Goal: Task Accomplishment & Management: Complete application form

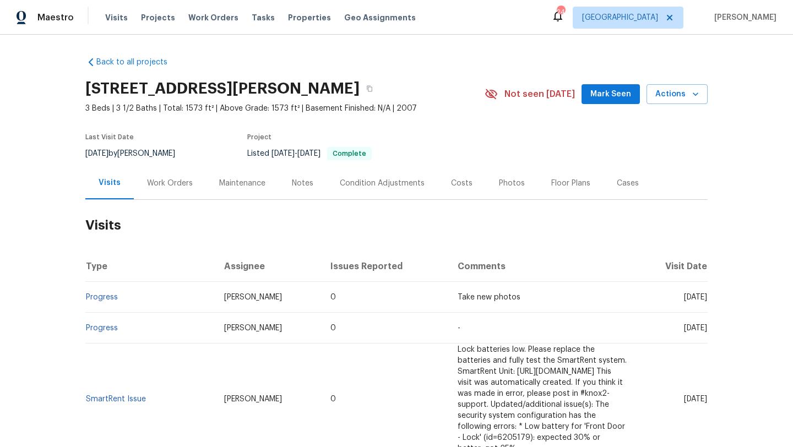
click at [180, 201] on h2 "Visits" at bounding box center [396, 225] width 622 height 51
click at [180, 195] on div "Work Orders" at bounding box center [170, 183] width 72 height 33
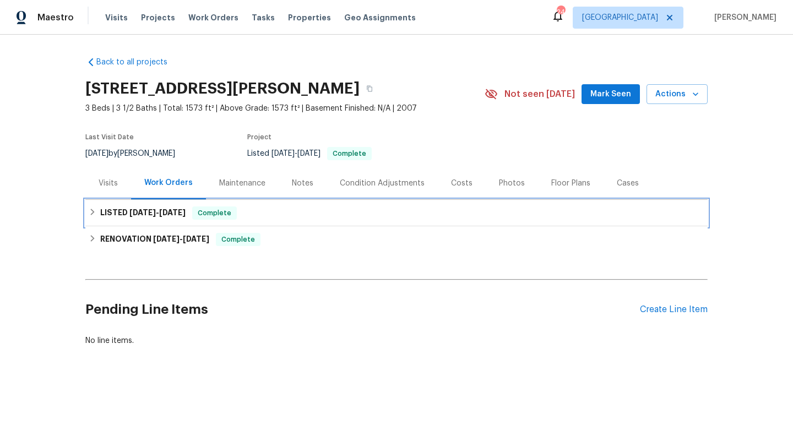
click at [182, 211] on span "9/5/25" at bounding box center [172, 213] width 26 height 8
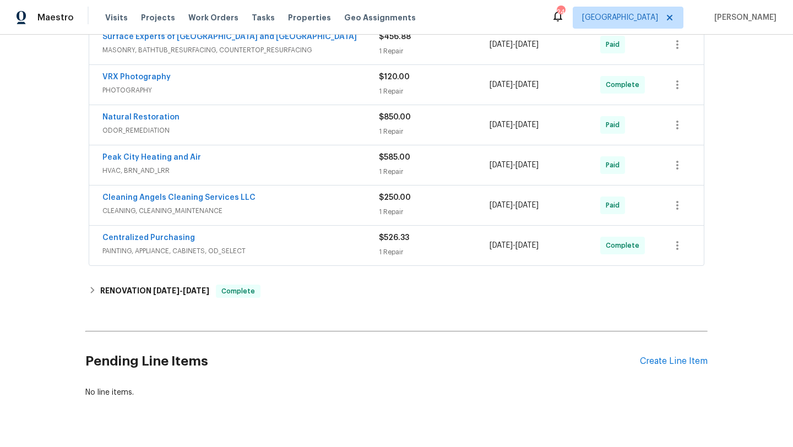
scroll to position [288, 0]
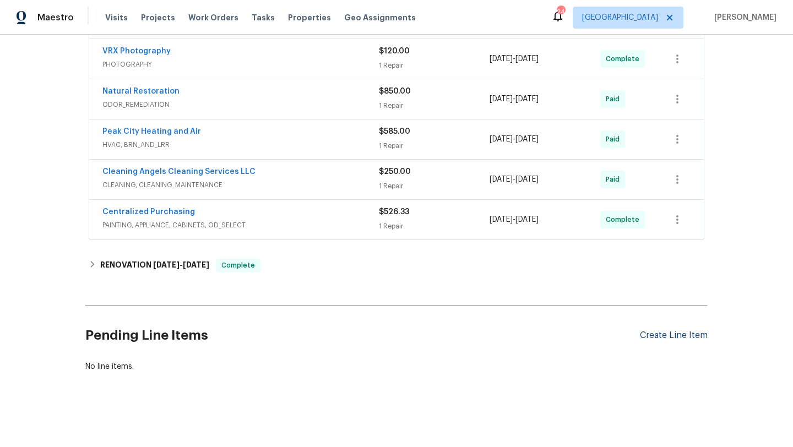
click at [679, 333] on div "Create Line Item" at bounding box center [674, 336] width 68 height 10
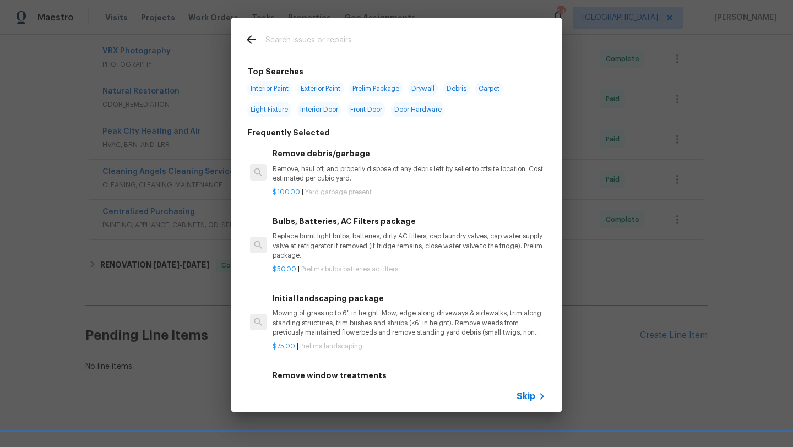
click at [198, 239] on div "Top Searches Interior Paint Exterior Paint Prelim Package Drywall Debris Carpet…" at bounding box center [396, 215] width 793 height 430
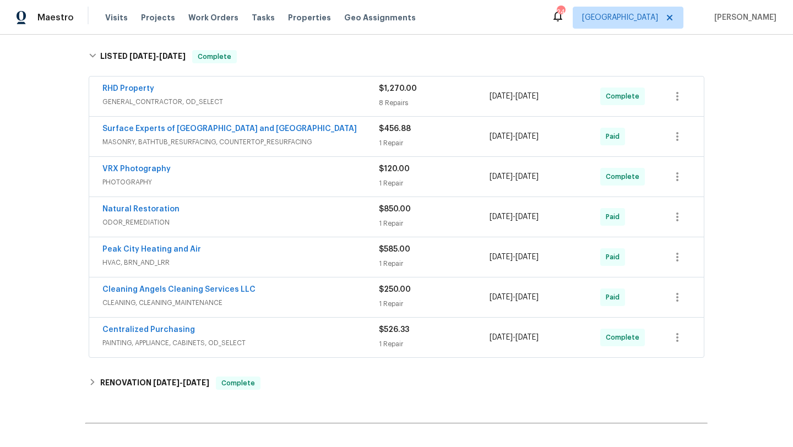
scroll to position [132, 0]
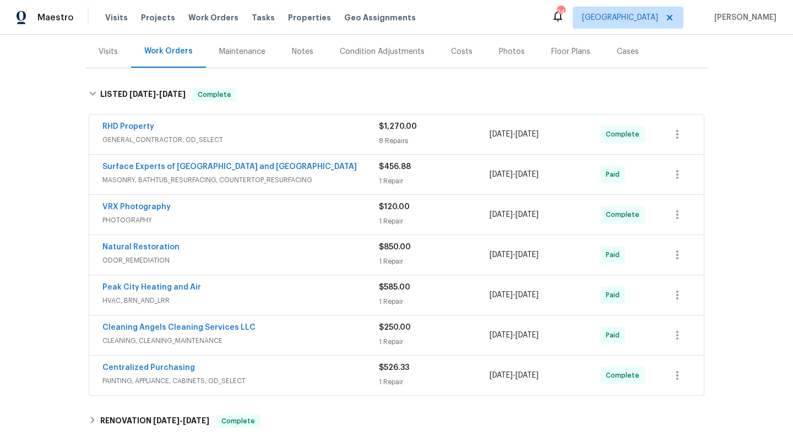
click at [264, 128] on div "RHD Property" at bounding box center [240, 127] width 277 height 13
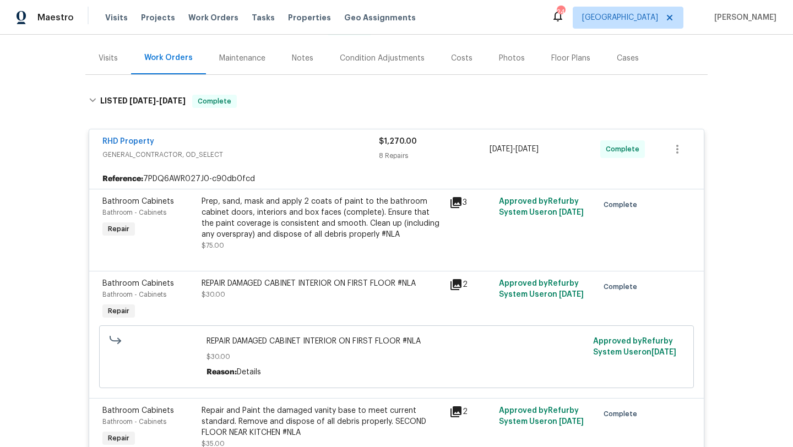
scroll to position [0, 0]
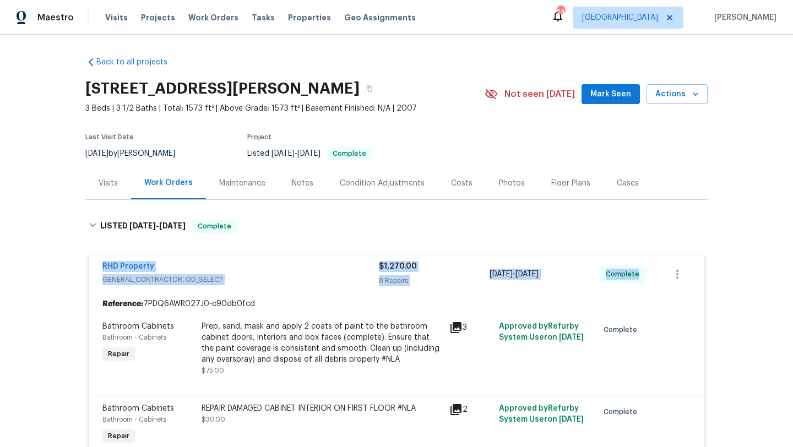
drag, startPoint x: 91, startPoint y: 261, endPoint x: 655, endPoint y: 285, distance: 564.6
click at [655, 285] on div "RHD Property GENERAL_CONTRACTOR, OD_SELECT $1,270.00 8 Repairs 8/1/2025 - 8/12/…" at bounding box center [396, 275] width 615 height 40
copy div "RHD Property GENERAL_CONTRACTOR, OD_SELECT $1,270.00 8 Repairs 8/1/2025 - 8/12/…"
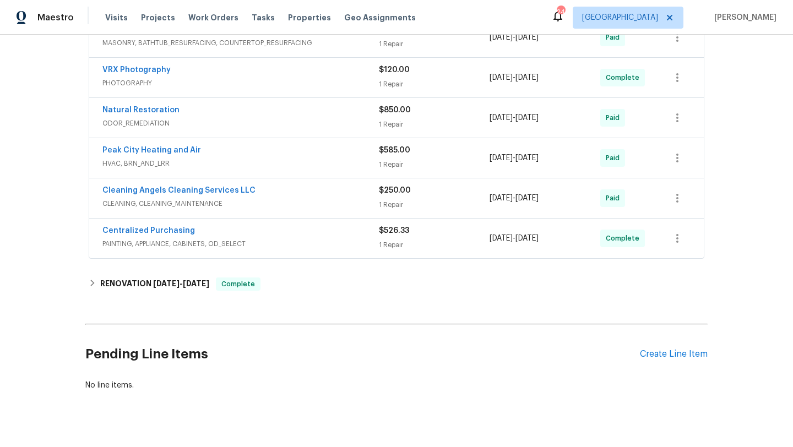
scroll to position [1288, 0]
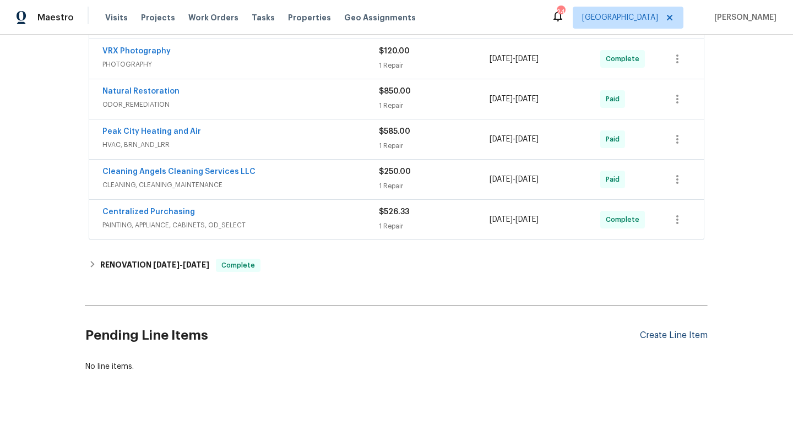
click at [648, 335] on div "Create Line Item" at bounding box center [674, 336] width 68 height 10
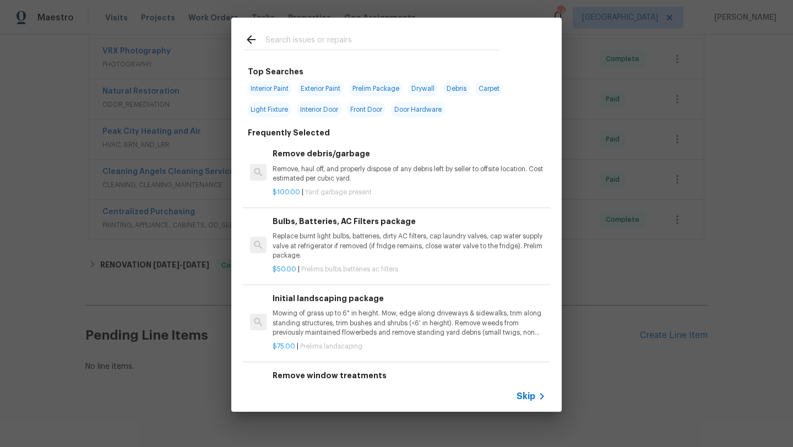
click at [539, 397] on icon at bounding box center [541, 396] width 13 height 13
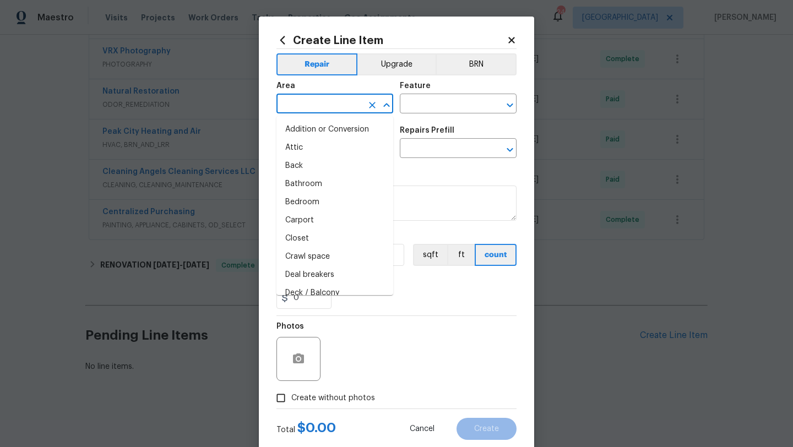
click at [336, 100] on input "text" at bounding box center [320, 104] width 86 height 17
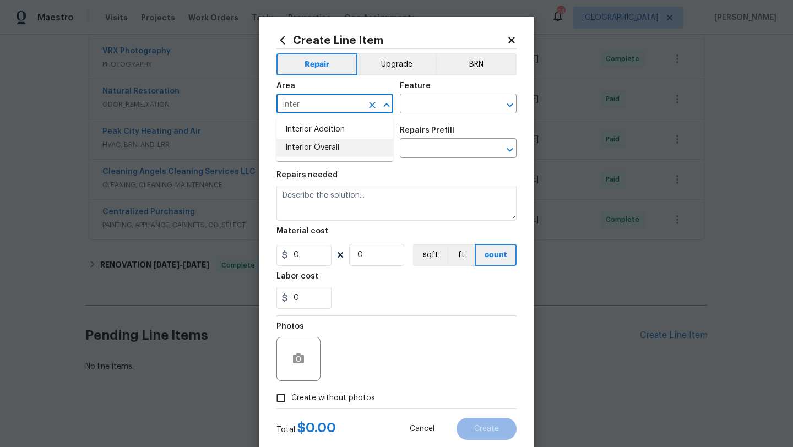
click at [305, 151] on li "Interior Overall" at bounding box center [335, 148] width 117 height 18
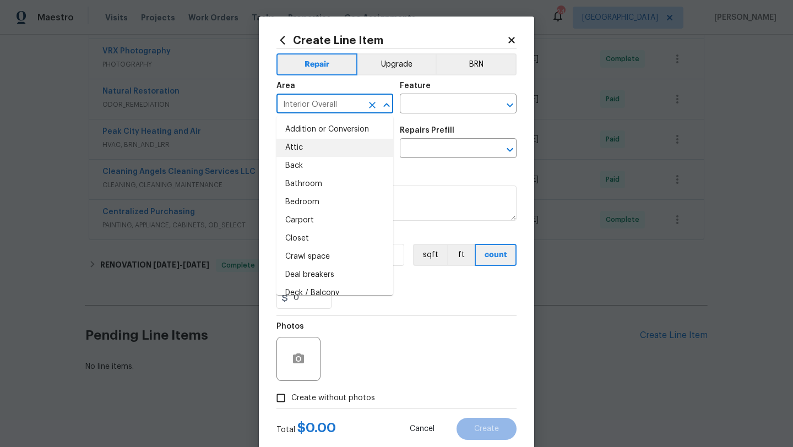
click at [323, 105] on input "Interior Overall" at bounding box center [320, 104] width 86 height 17
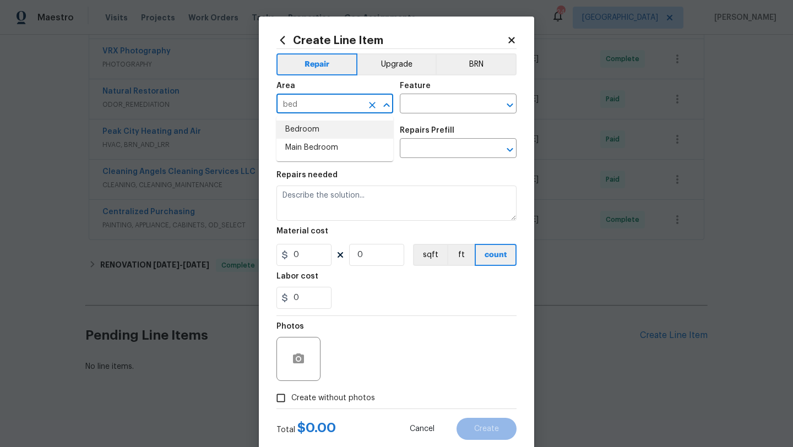
click at [316, 131] on li "Bedroom" at bounding box center [335, 130] width 117 height 18
type input "Bedroom"
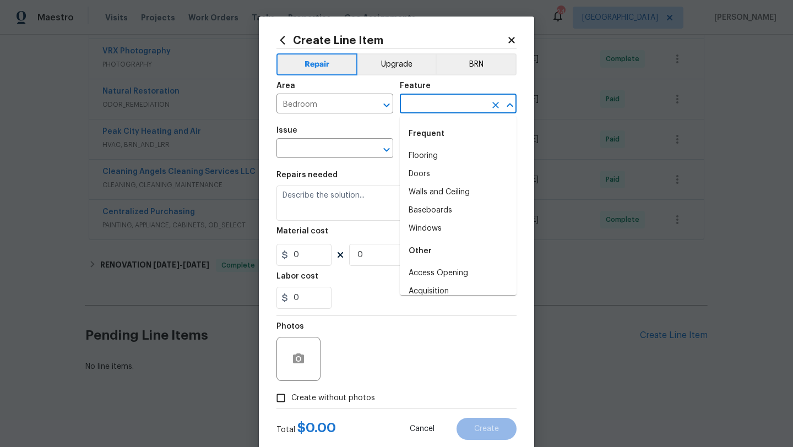
click at [424, 104] on input "text" at bounding box center [443, 104] width 86 height 17
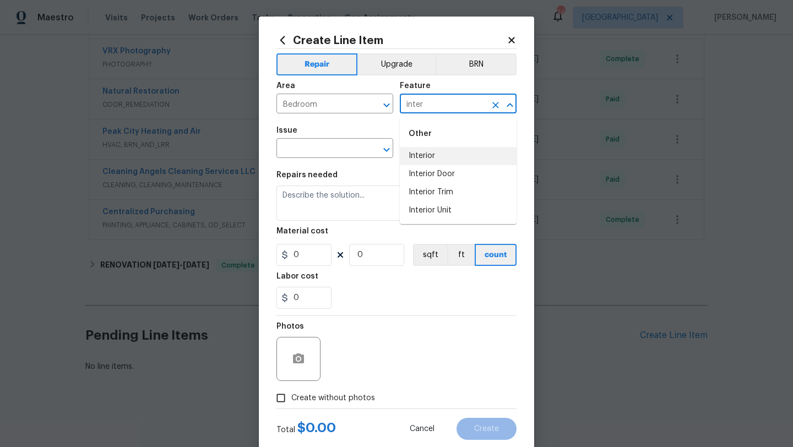
click at [430, 150] on li "Interior" at bounding box center [458, 156] width 117 height 18
type input "Interior"
click at [338, 147] on input "text" at bounding box center [320, 149] width 86 height 17
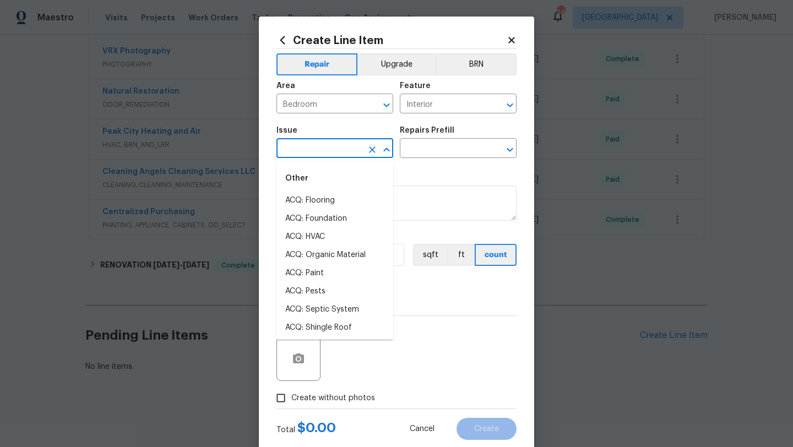
type input "p"
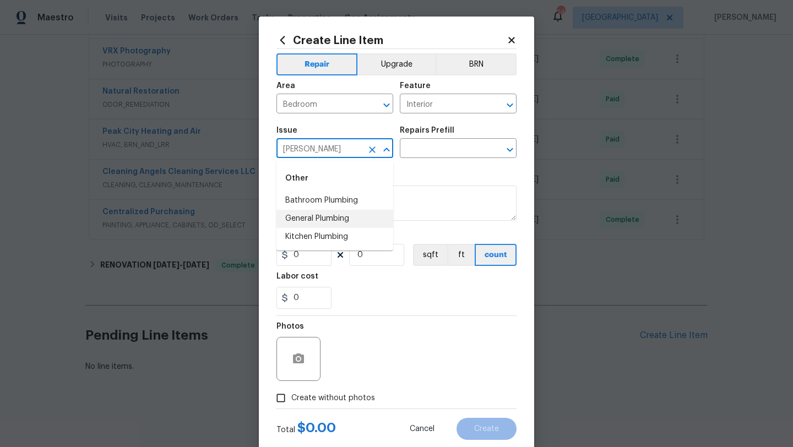
click at [302, 221] on li "General Plumbing" at bounding box center [335, 219] width 117 height 18
type input "General Plumbing"
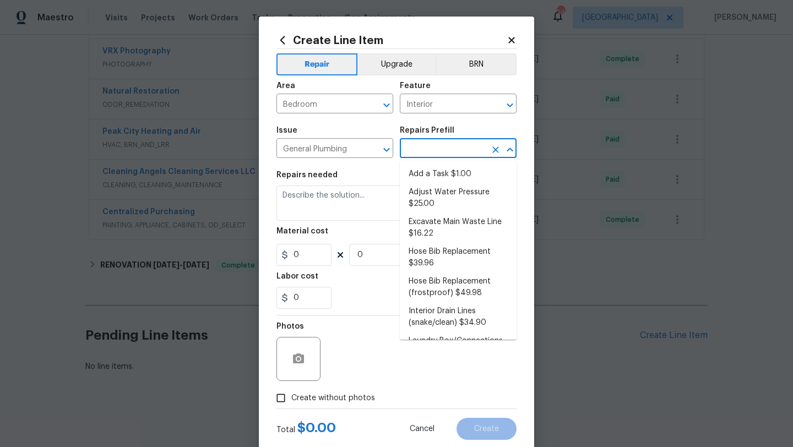
click at [424, 153] on input "text" at bounding box center [443, 149] width 86 height 17
click at [425, 174] on li "Add a Task $1.00" at bounding box center [458, 174] width 117 height 18
type input "Plumbing"
type input "Add a Task $1.00"
type textarea "HPM to detail"
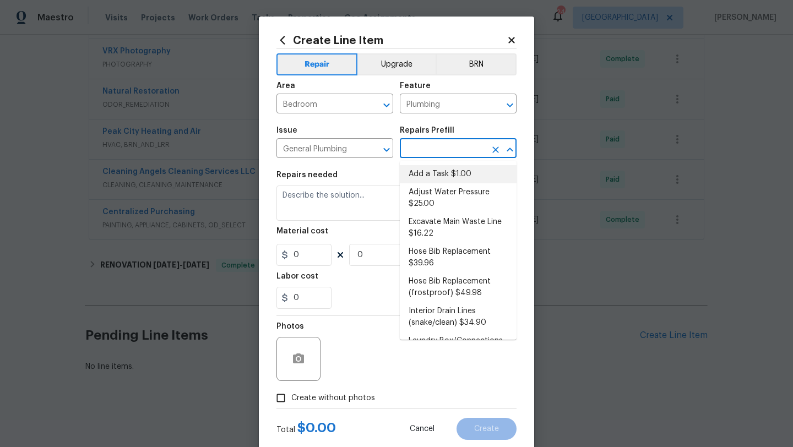
type input "1"
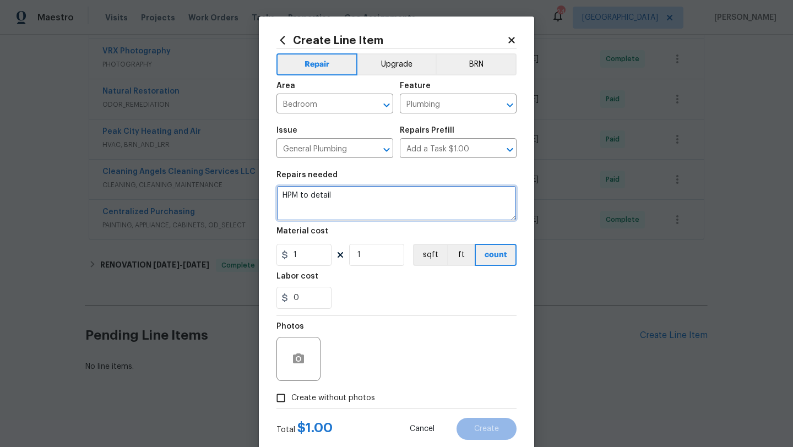
click at [350, 205] on textarea "HPM to detail" at bounding box center [397, 203] width 240 height 35
click at [365, 203] on textarea at bounding box center [397, 203] width 240 height 35
paste textarea "eak in your downstairs clean out in the bedroom closet" "When you open the down…"
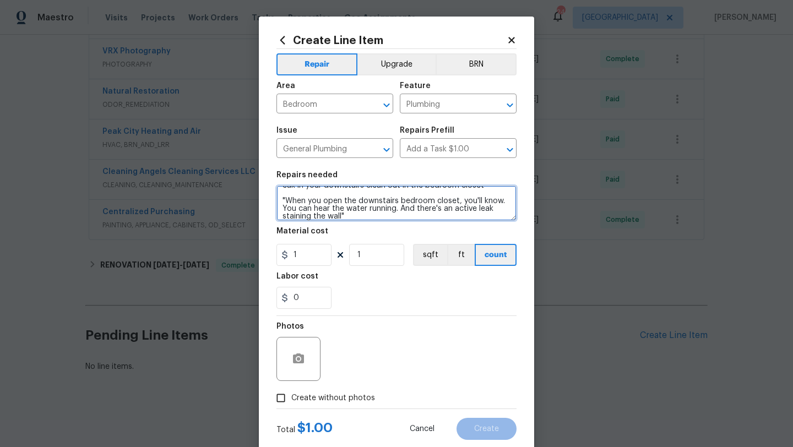
scroll to position [8, 0]
click at [286, 203] on textarea "eak in your downstairs clean out in the bedroom closet" "When you open the down…" at bounding box center [397, 203] width 240 height 35
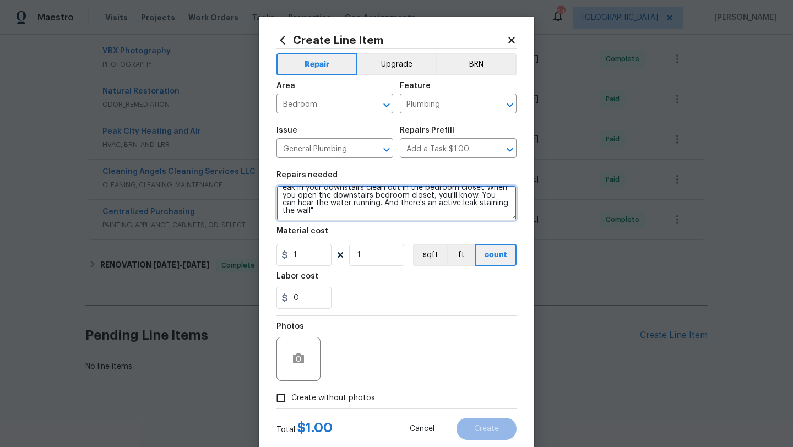
scroll to position [0, 0]
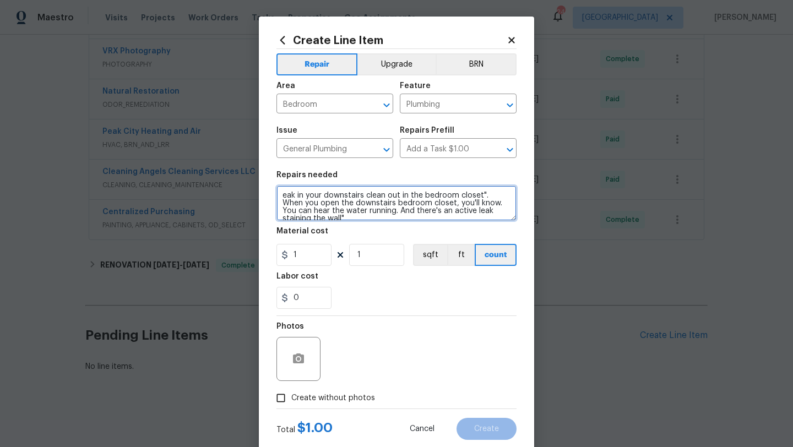
click at [482, 196] on textarea "eak in your downstairs clean out in the bedroom closet". When you open the down…" at bounding box center [397, 203] width 240 height 35
click at [283, 197] on textarea "eak in your downstairs clean out in the bedroom closet. When you open the downs…" at bounding box center [397, 203] width 240 height 35
click at [342, 208] on textarea "Leak in your downstairs clean out in the bedroom closet. When you open the down…" at bounding box center [397, 203] width 240 height 35
type textarea "Leak in your downstairs clean out in the bedroom closet. When you open the down…"
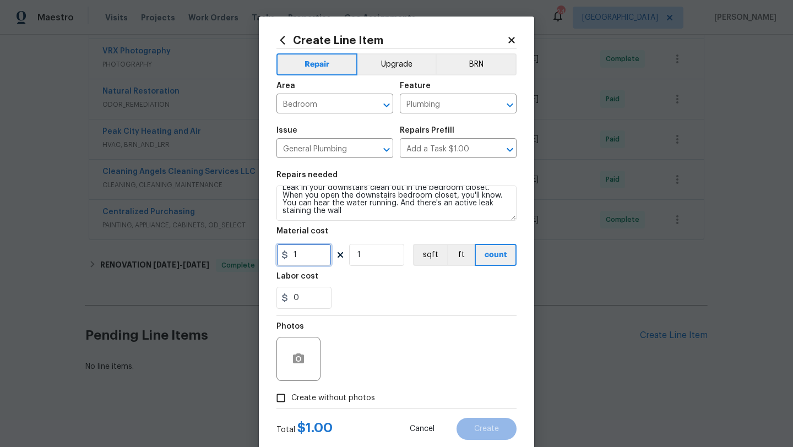
click at [301, 255] on input "1" at bounding box center [304, 255] width 55 height 22
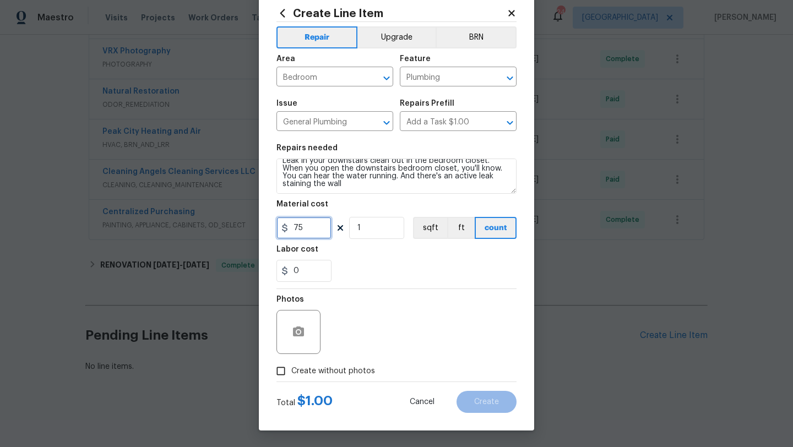
type input "75"
click at [283, 362] on input "Create without photos" at bounding box center [280, 371] width 21 height 21
checkbox input "true"
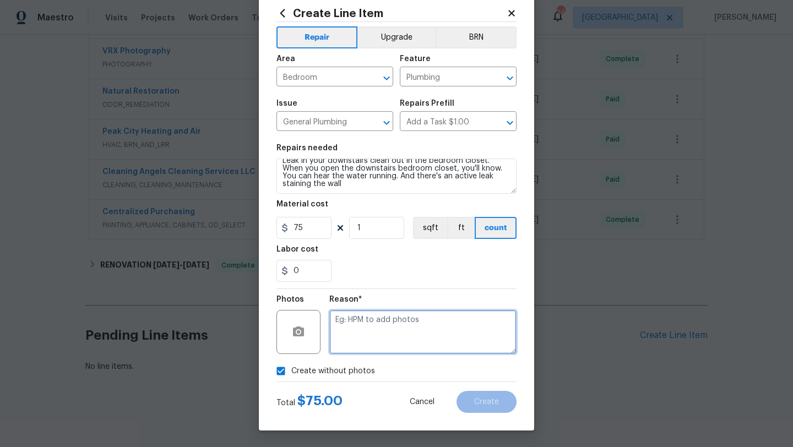
click at [347, 332] on textarea at bounding box center [422, 332] width 187 height 44
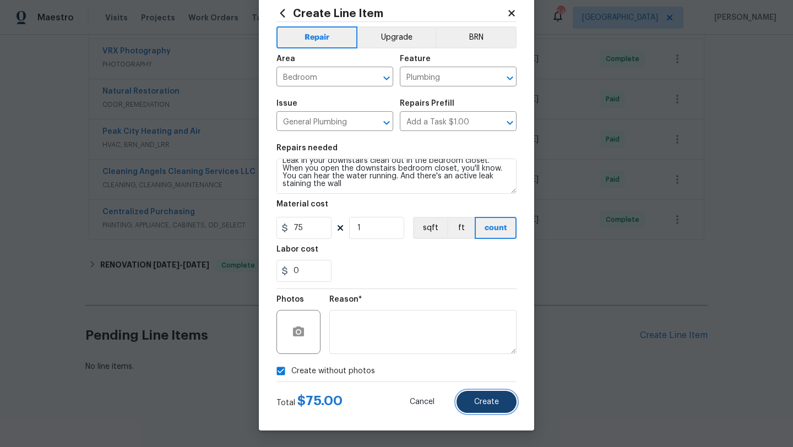
click at [472, 407] on button "Create" at bounding box center [487, 402] width 60 height 22
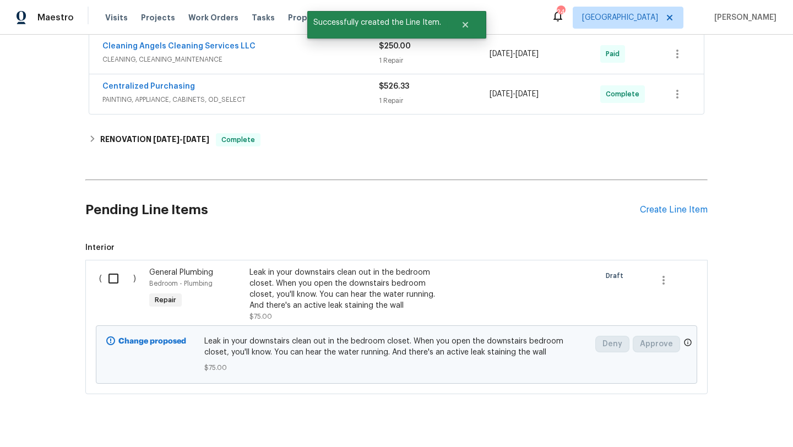
scroll to position [1436, 0]
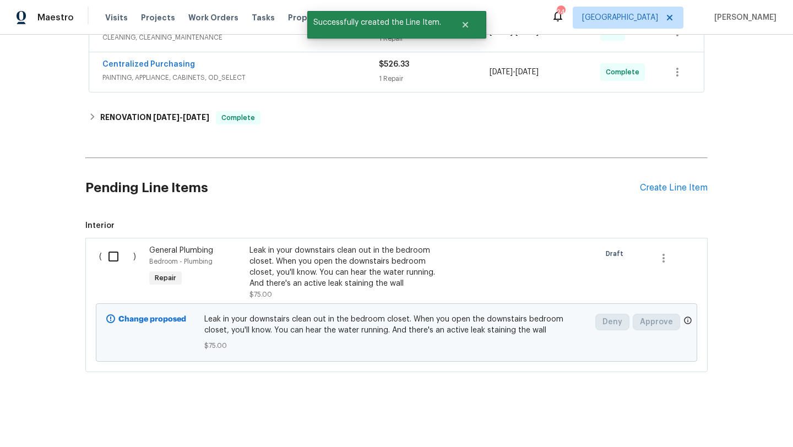
click at [113, 257] on input "checkbox" at bounding box center [117, 256] width 31 height 23
checkbox input "true"
click at [762, 418] on span "Create Work Order" at bounding box center [730, 420] width 73 height 14
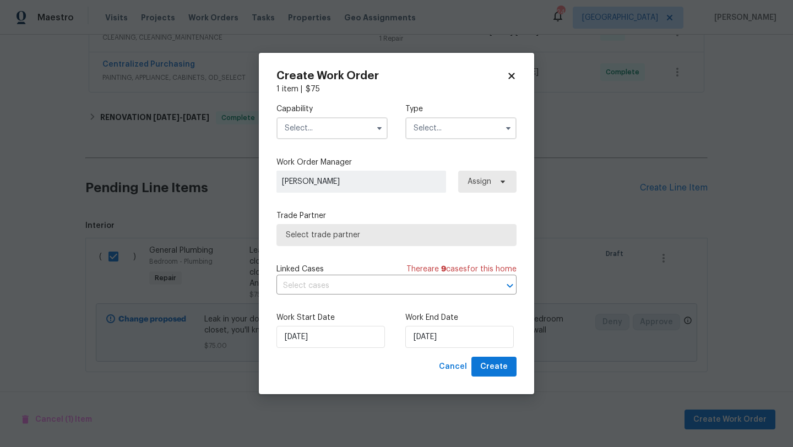
click at [350, 126] on input "text" at bounding box center [332, 128] width 111 height 22
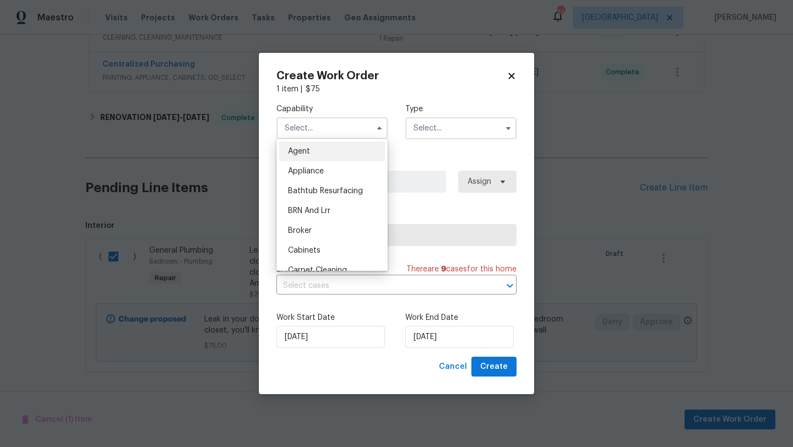
click at [337, 147] on div "Agent" at bounding box center [332, 152] width 106 height 20
type input "Agent"
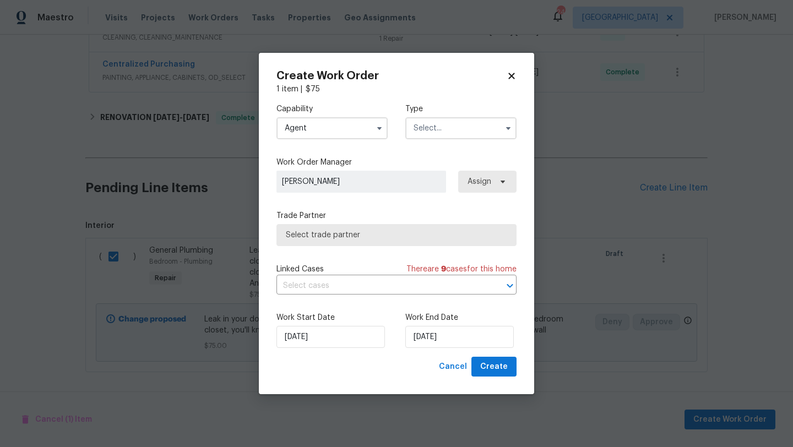
click at [419, 127] on input "text" at bounding box center [460, 128] width 111 height 22
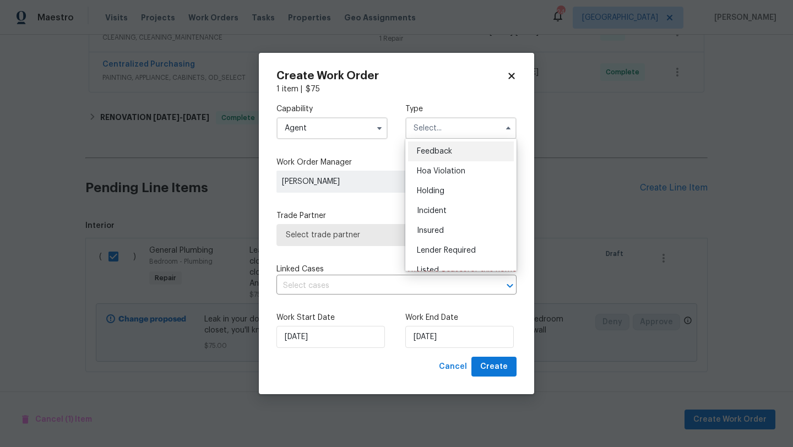
click at [424, 160] on div "Feedback" at bounding box center [461, 152] width 106 height 20
type input "Feedback"
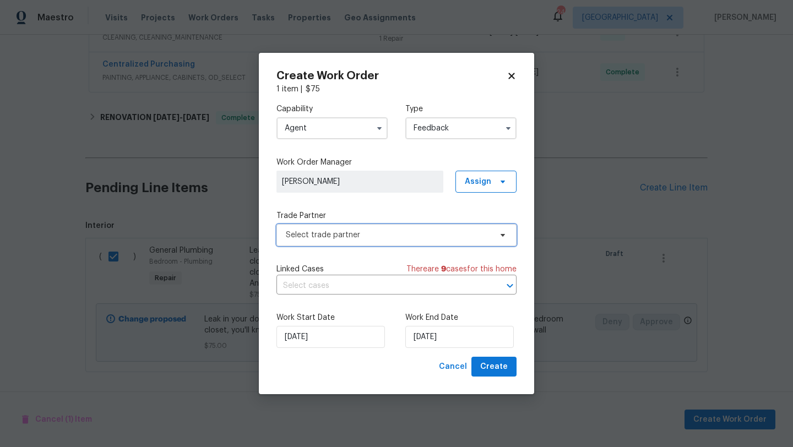
click at [349, 239] on span "Select trade partner" at bounding box center [388, 235] width 205 height 11
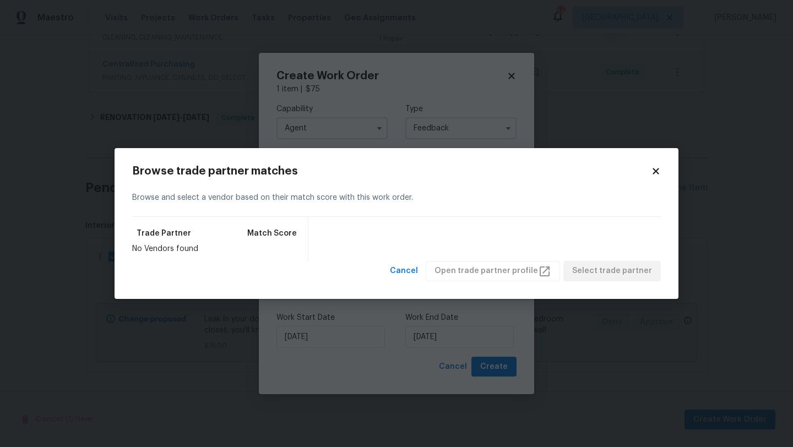
click at [675, 178] on div "Browse trade partner matches Browse and select a vendor based on their match sc…" at bounding box center [397, 223] width 564 height 151
click at [661, 179] on div "Browse and select a vendor based on their match score with this work order." at bounding box center [396, 198] width 529 height 38
click at [658, 174] on icon at bounding box center [656, 172] width 6 height 6
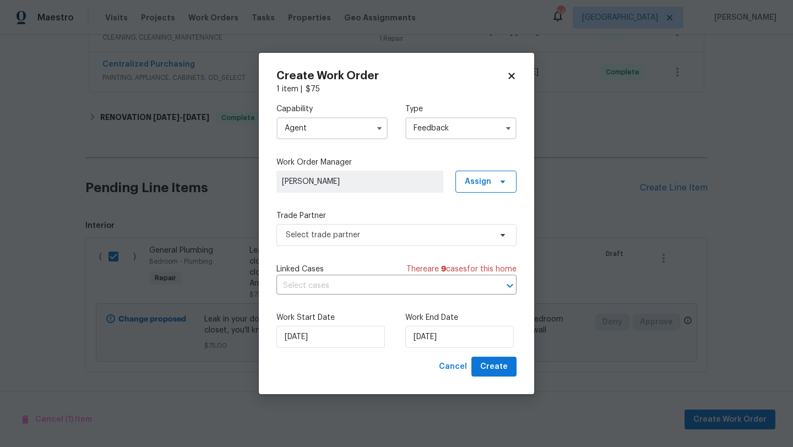
click at [315, 116] on div "Capability Agent" at bounding box center [332, 122] width 111 height 36
click at [315, 120] on input "Agent" at bounding box center [332, 128] width 111 height 22
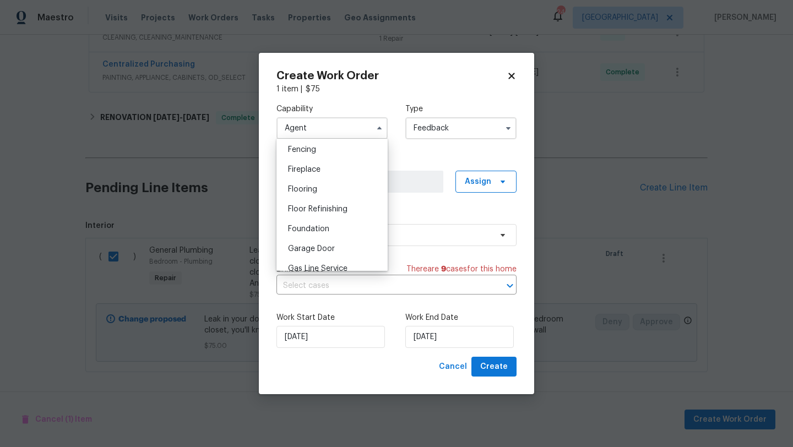
scroll to position [521, 0]
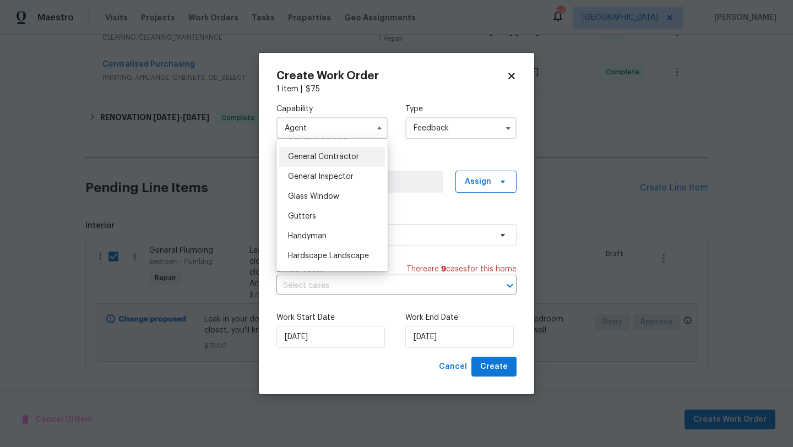
click at [315, 156] on span "General Contractor" at bounding box center [323, 157] width 71 height 8
type input "General Contractor"
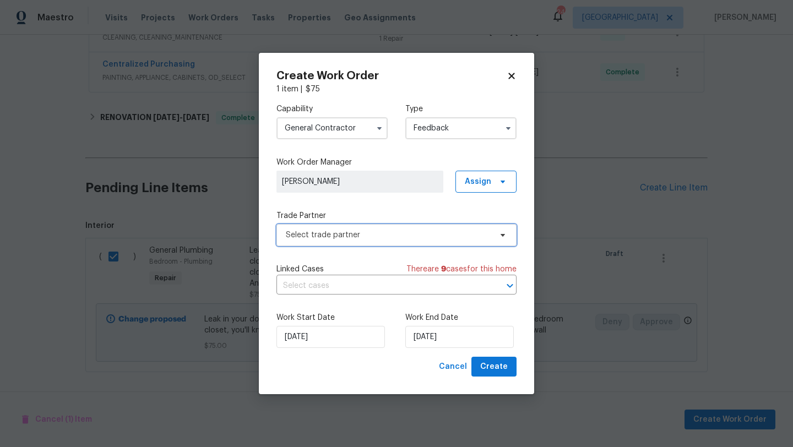
click at [339, 240] on span "Select trade partner" at bounding box center [388, 235] width 205 height 11
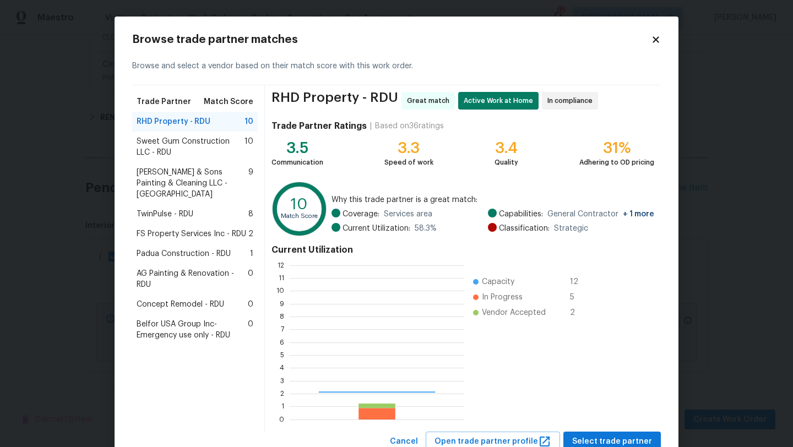
scroll to position [154, 175]
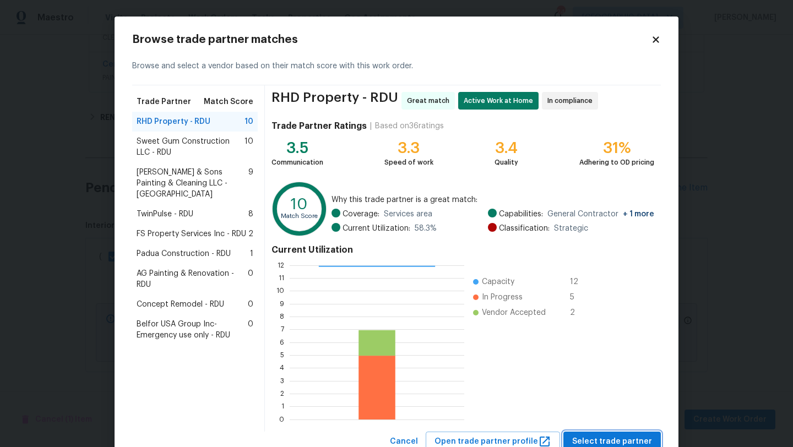
click at [594, 436] on span "Select trade partner" at bounding box center [612, 442] width 80 height 14
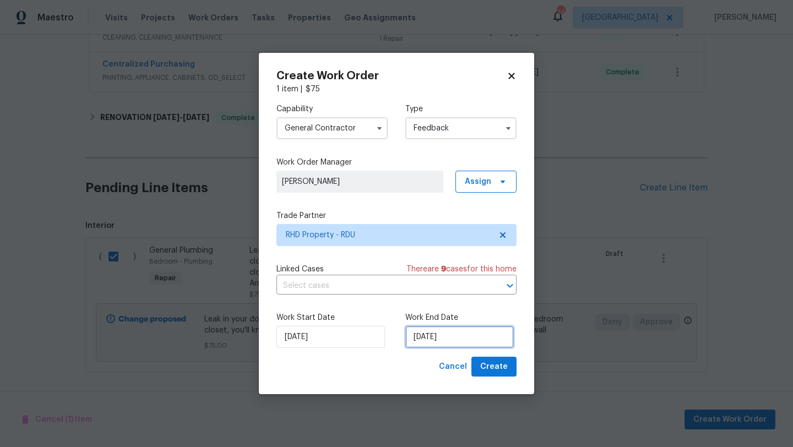
click at [454, 339] on input "24/08/2025" at bounding box center [459, 337] width 109 height 22
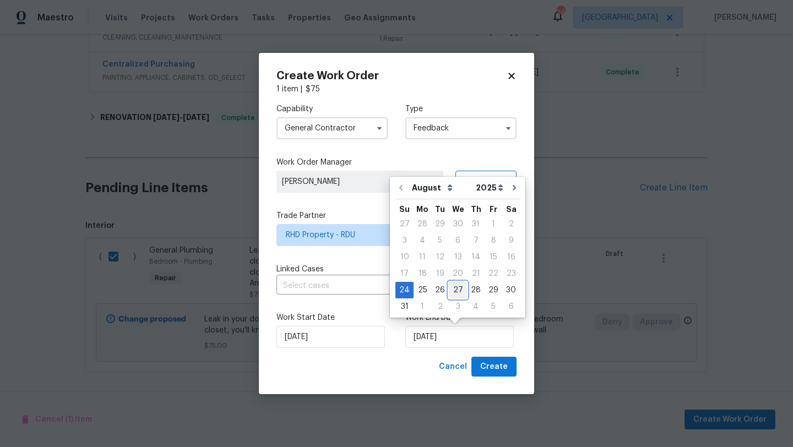
click at [451, 289] on div "27" at bounding box center [458, 290] width 18 height 15
type input "27/08/2025"
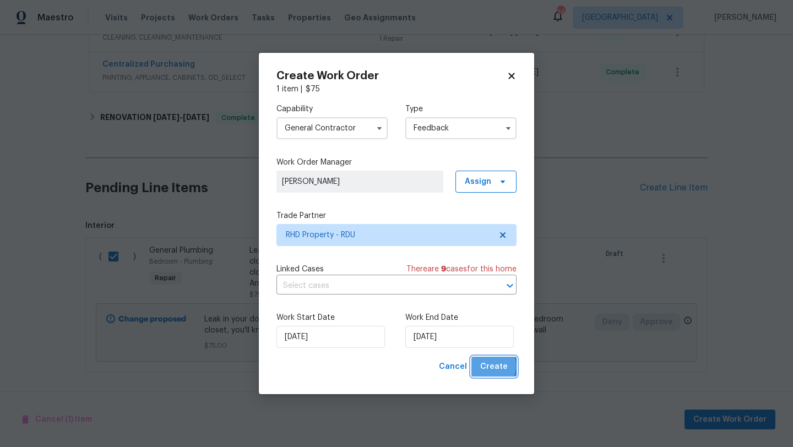
click at [480, 366] on button "Create" at bounding box center [494, 367] width 45 height 20
checkbox input "false"
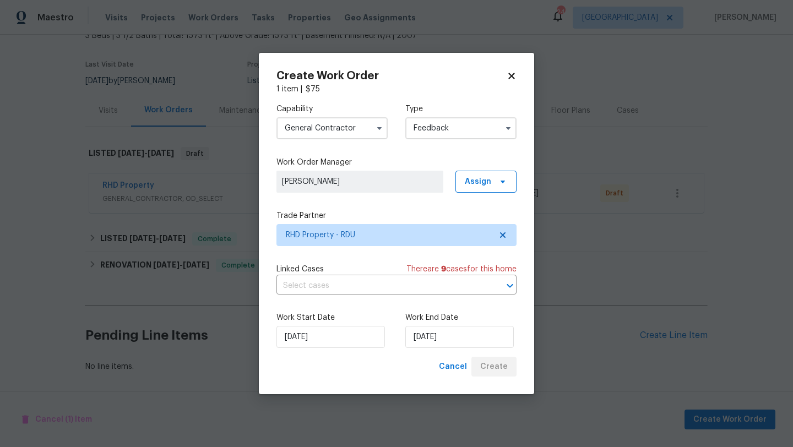
scroll to position [73, 0]
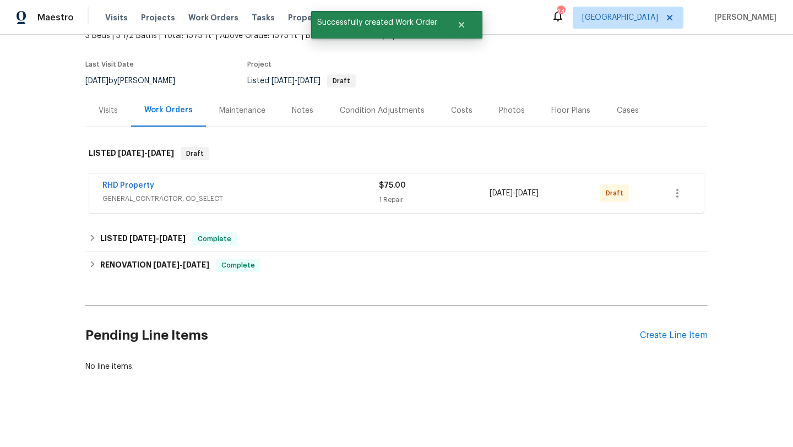
click at [443, 192] on div "$75.00 1 Repair" at bounding box center [434, 193] width 111 height 26
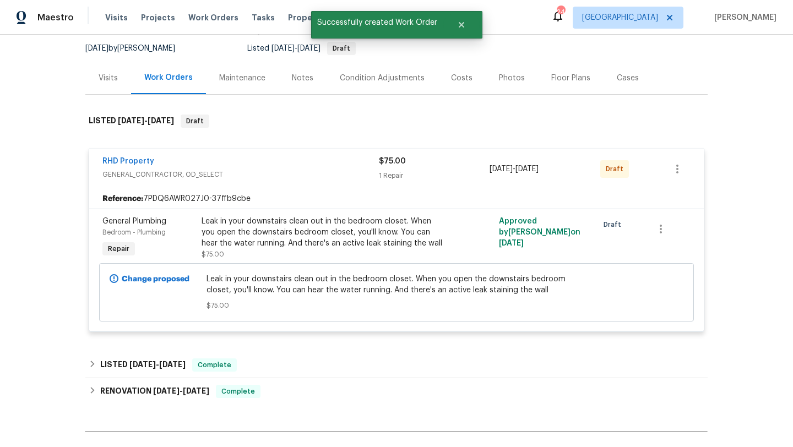
scroll to position [102, 0]
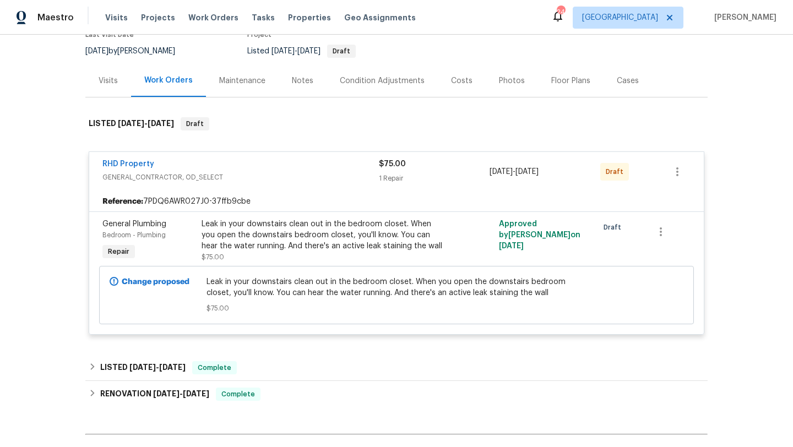
click at [370, 231] on div "Leak in your downstairs clean out in the bedroom closet. When you open the down…" at bounding box center [322, 235] width 241 height 33
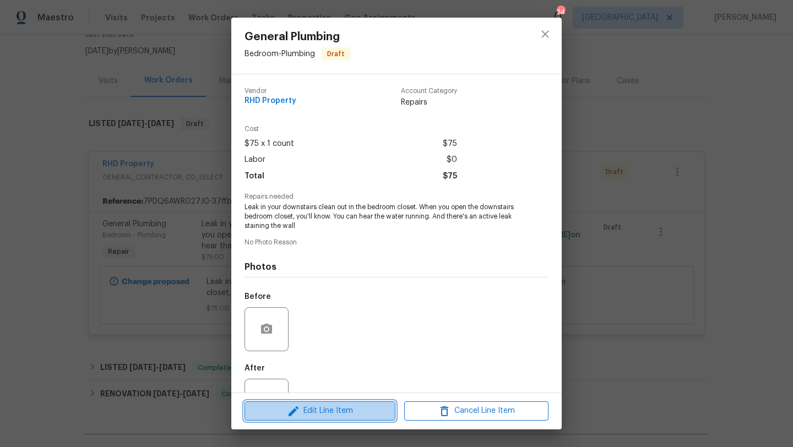
click at [338, 406] on span "Edit Line Item" at bounding box center [320, 411] width 144 height 14
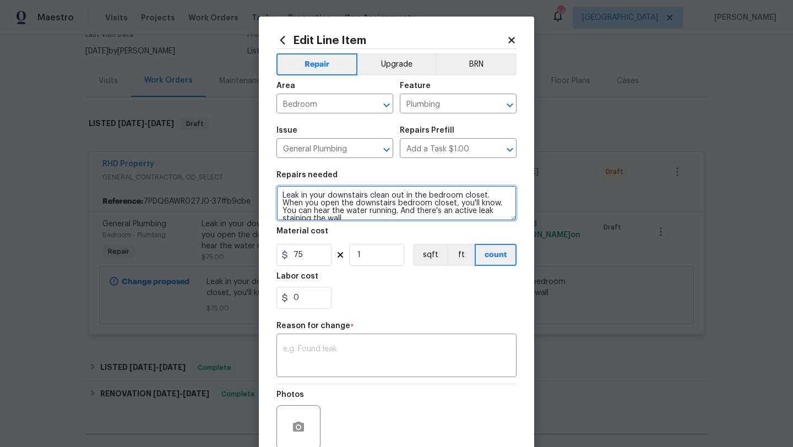
click at [322, 196] on textarea "Leak in your downstairs clean out in the bedroom closet. When you open the down…" at bounding box center [397, 203] width 240 height 35
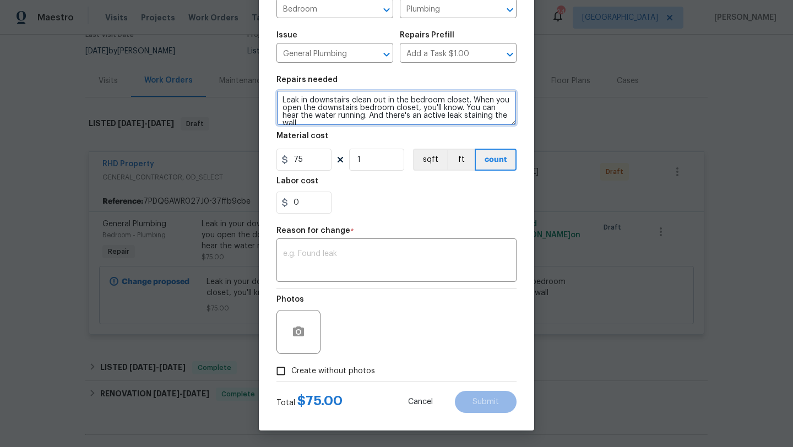
type textarea "Leak in downstairs clean out in the bedroom closet. When you open the downstair…"
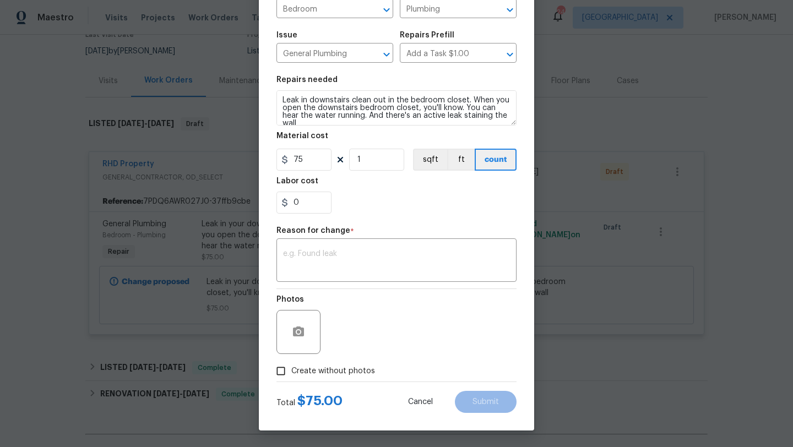
click at [278, 372] on input "Create without photos" at bounding box center [280, 371] width 21 height 21
checkbox input "true"
click at [372, 324] on textarea at bounding box center [422, 332] width 187 height 44
click at [425, 347] on textarea at bounding box center [422, 332] width 187 height 44
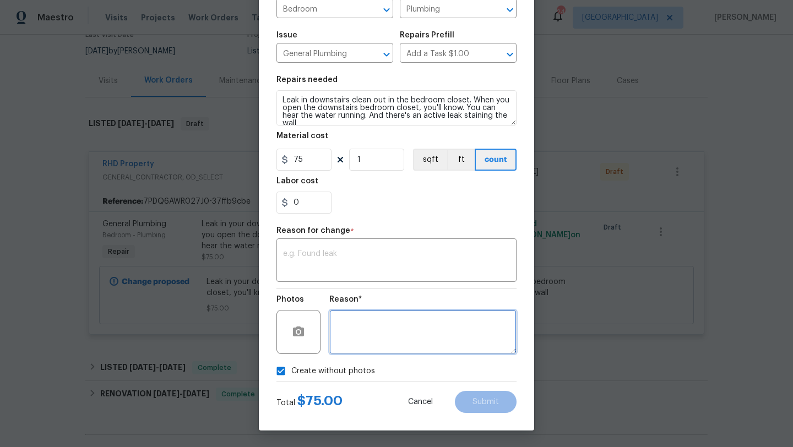
type textarea "."
type textarea "j"
click at [487, 423] on div "Edit Line Item Repair Upgrade BRN Area Bedroom ​ Feature Plumbing ​ Issue Gener…" at bounding box center [396, 176] width 275 height 510
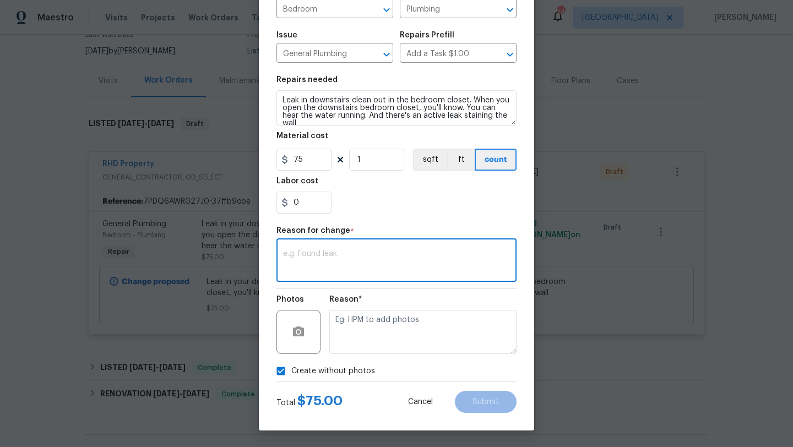
click at [392, 255] on textarea at bounding box center [396, 261] width 227 height 23
type textarea ","
type textarea "."
click at [309, 261] on textarea "." at bounding box center [396, 261] width 227 height 23
type textarea "chanfged the"
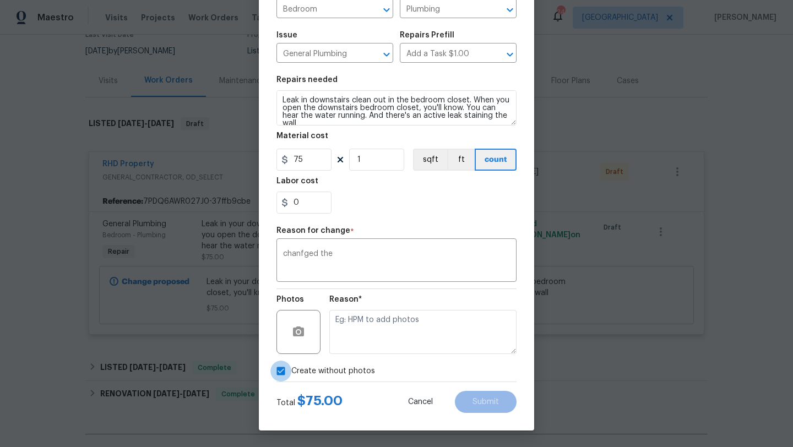
click at [285, 368] on input "Create without photos" at bounding box center [280, 371] width 21 height 21
checkbox input "false"
click at [334, 259] on textarea "chanfged the" at bounding box center [396, 261] width 227 height 23
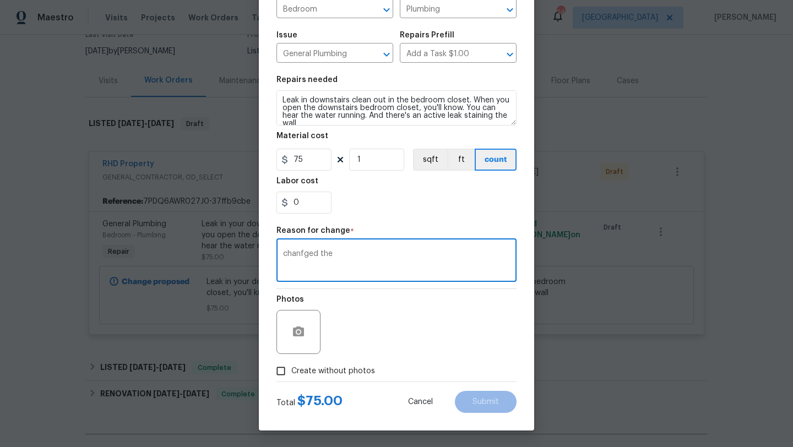
click at [334, 259] on textarea "chanfged the" at bounding box center [396, 261] width 227 height 23
click at [332, 274] on div "x ​" at bounding box center [397, 261] width 240 height 41
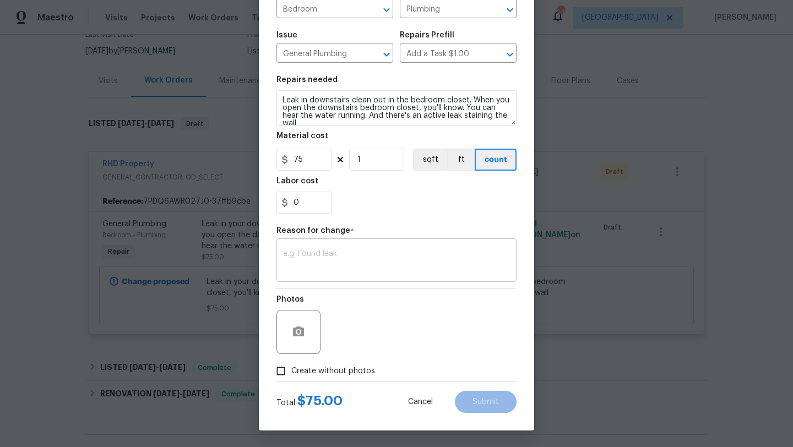
click at [332, 274] on div "x ​" at bounding box center [397, 261] width 240 height 41
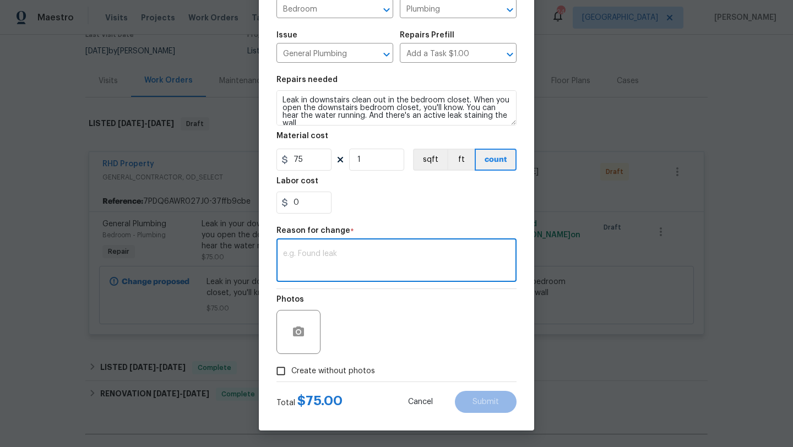
click at [322, 262] on textarea at bounding box center [396, 261] width 227 height 23
type textarea "changed the phrase"
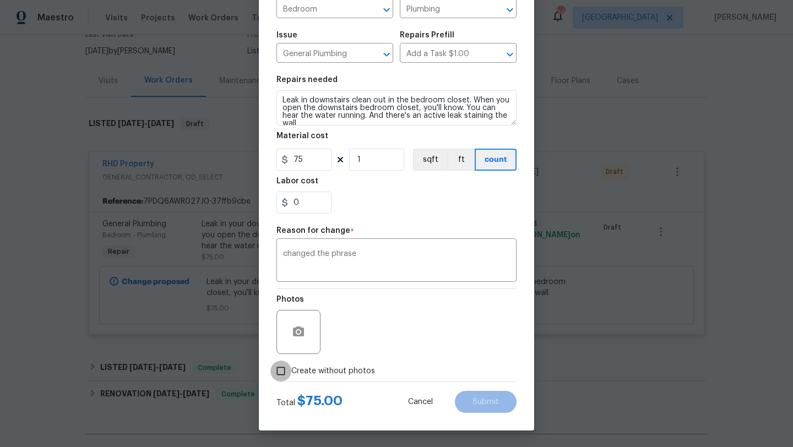
click at [285, 365] on input "Create without photos" at bounding box center [280, 371] width 21 height 21
checkbox input "true"
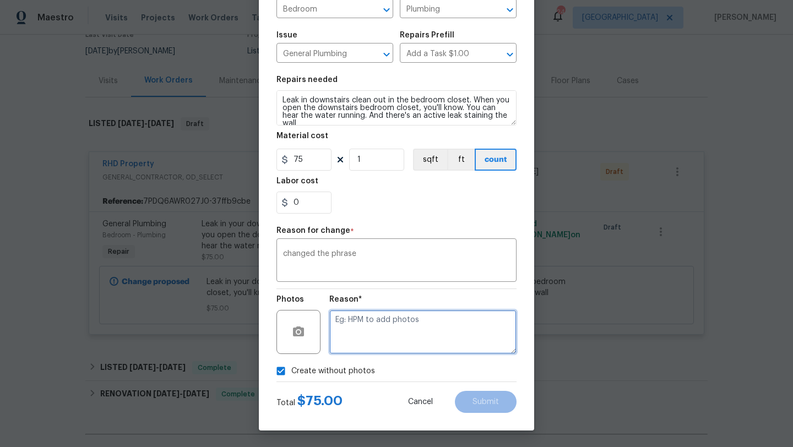
click at [351, 335] on textarea at bounding box center [422, 332] width 187 height 44
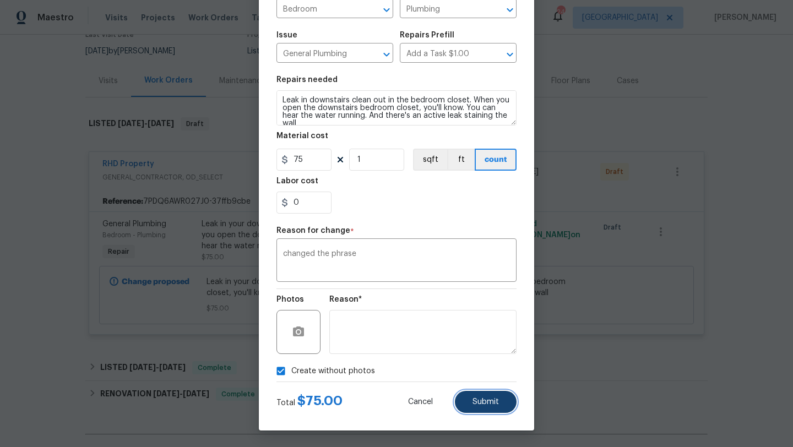
click at [486, 405] on span "Submit" at bounding box center [486, 402] width 26 height 8
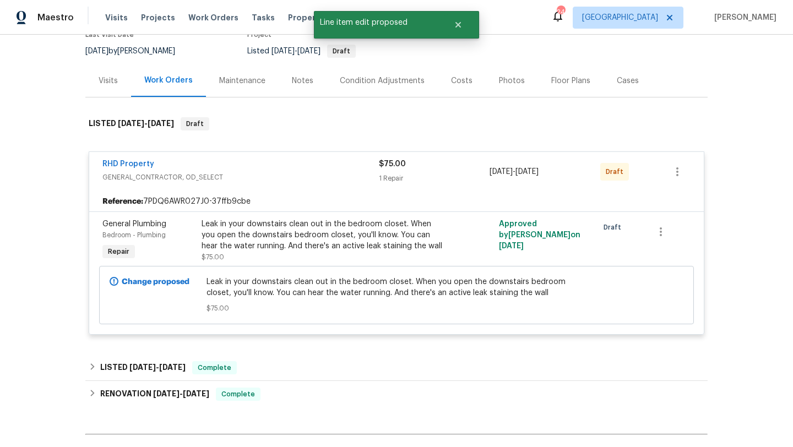
scroll to position [0, 0]
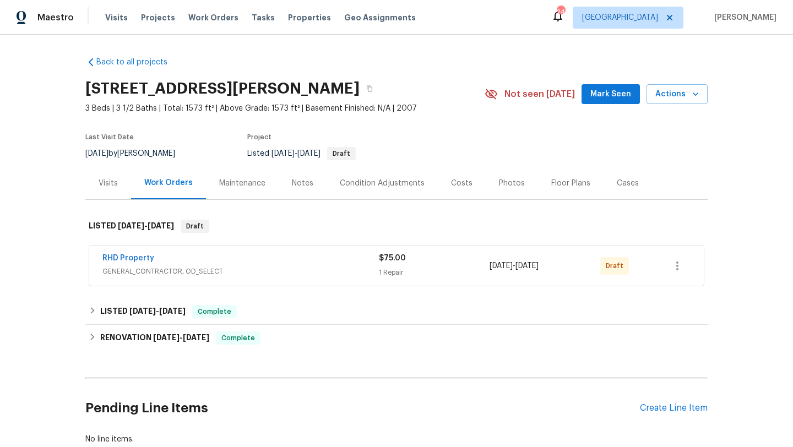
click at [331, 249] on div "RHD Property GENERAL_CONTRACTOR, OD_SELECT $75.00 1 Repair [DATE] - [DATE] Draft" at bounding box center [396, 266] width 615 height 40
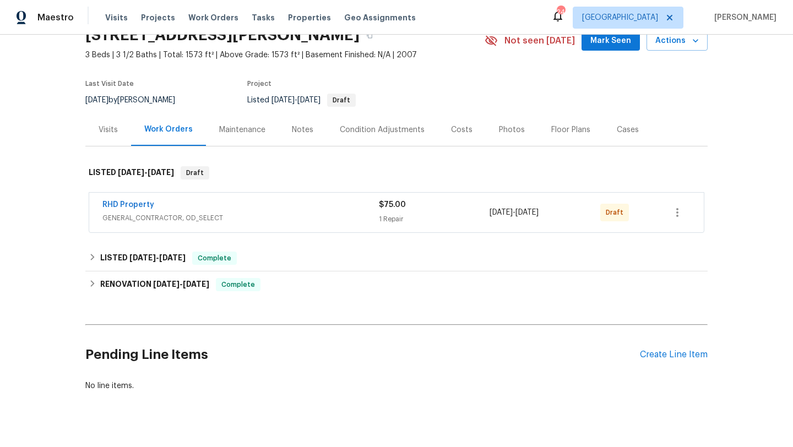
scroll to position [67, 0]
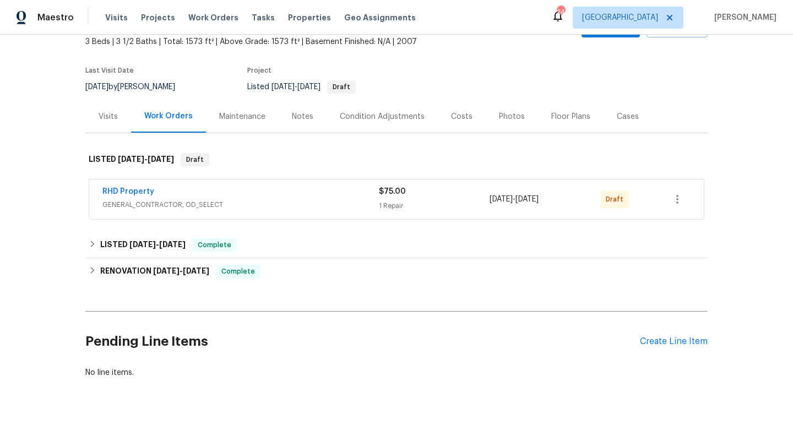
click at [338, 186] on div "RHD Property" at bounding box center [240, 192] width 277 height 13
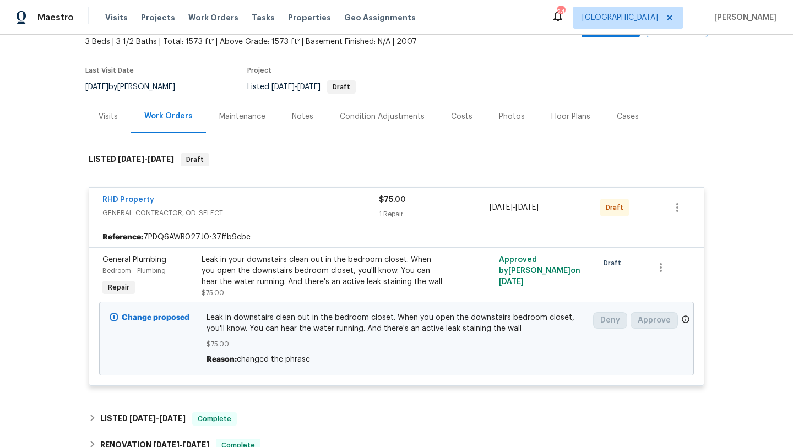
click at [432, 263] on div "Leak in your downstairs clean out in the bedroom closet. When you open the down…" at bounding box center [322, 271] width 241 height 33
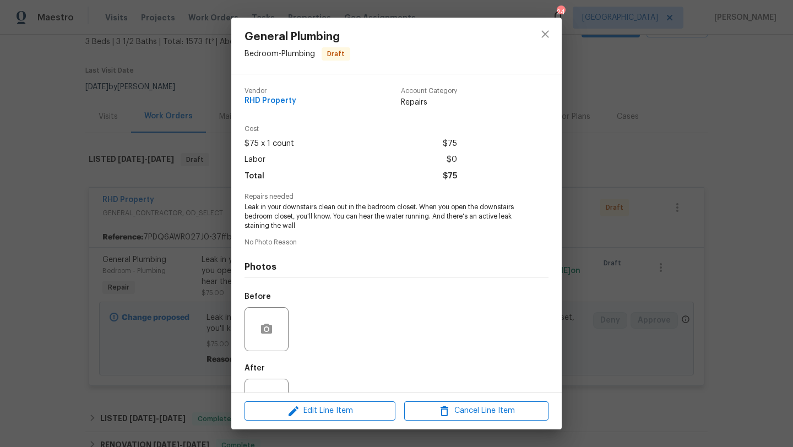
scroll to position [42, 0]
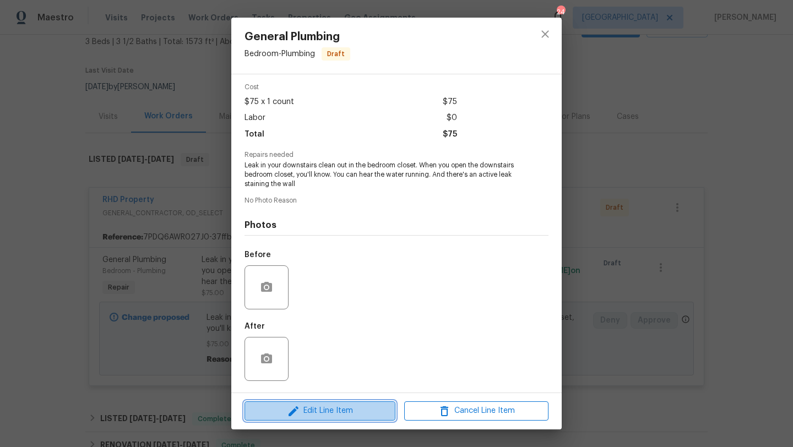
click at [349, 412] on span "Edit Line Item" at bounding box center [320, 411] width 144 height 14
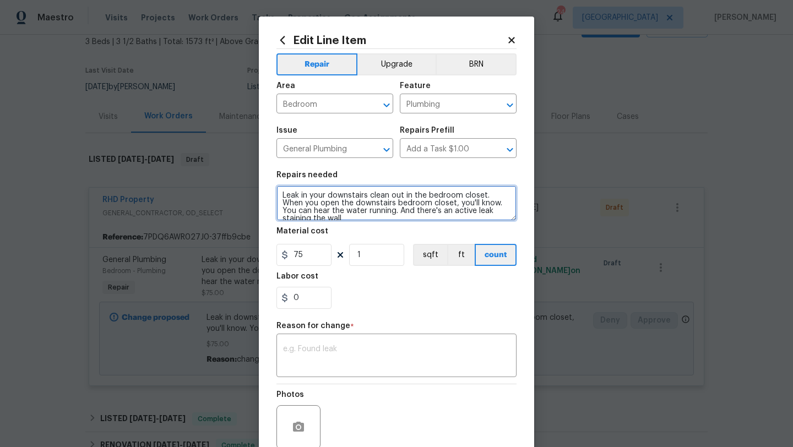
click at [316, 198] on textarea "Leak in your downstairs clean out in the bedroom closet. When you open the down…" at bounding box center [397, 203] width 240 height 35
type textarea "Leak in downstairs clean out in the bedroom closet. When you open the downstair…"
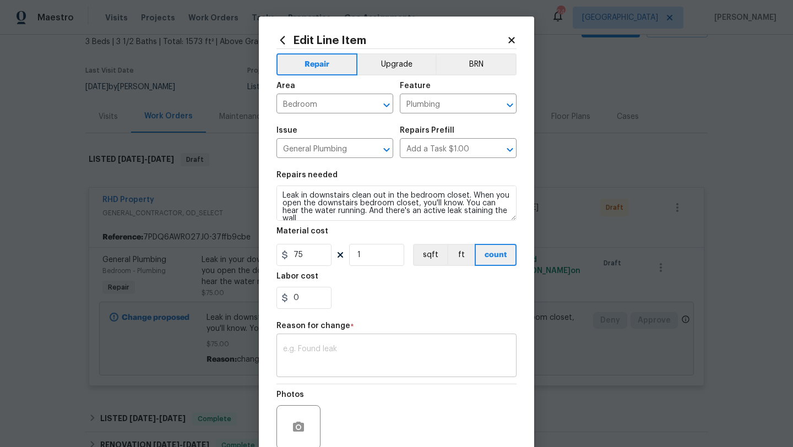
click at [315, 351] on textarea at bounding box center [396, 356] width 227 height 23
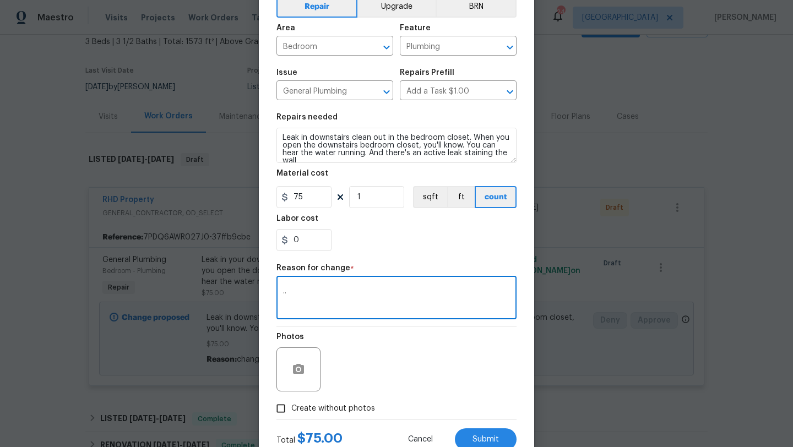
scroll to position [96, 0]
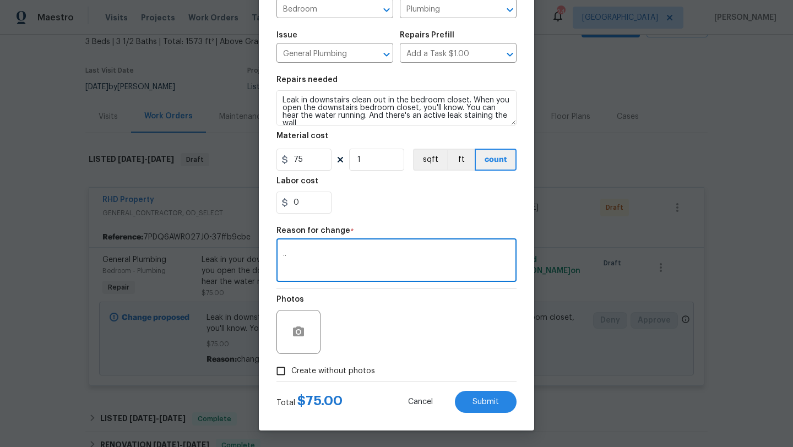
type textarea ".."
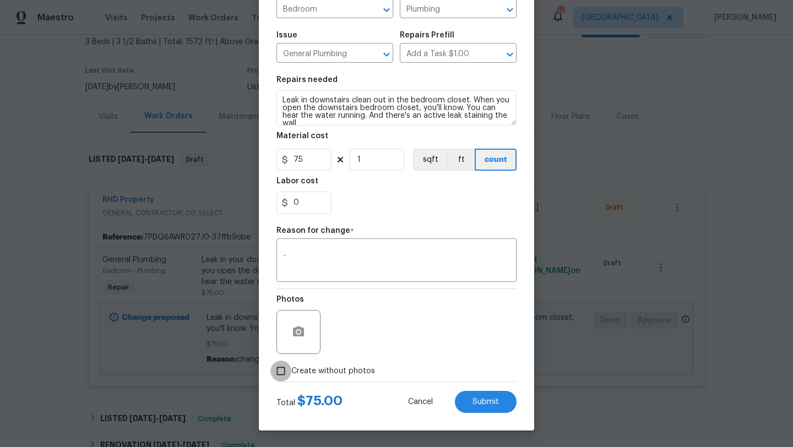
click at [280, 368] on input "Create without photos" at bounding box center [280, 371] width 21 height 21
checkbox input "true"
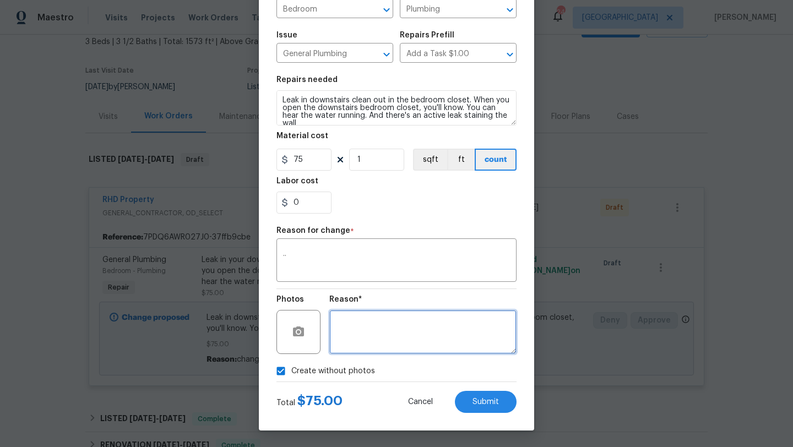
drag, startPoint x: 321, startPoint y: 340, endPoint x: 385, endPoint y: 317, distance: 67.8
click at [385, 317] on textarea at bounding box center [422, 332] width 187 height 44
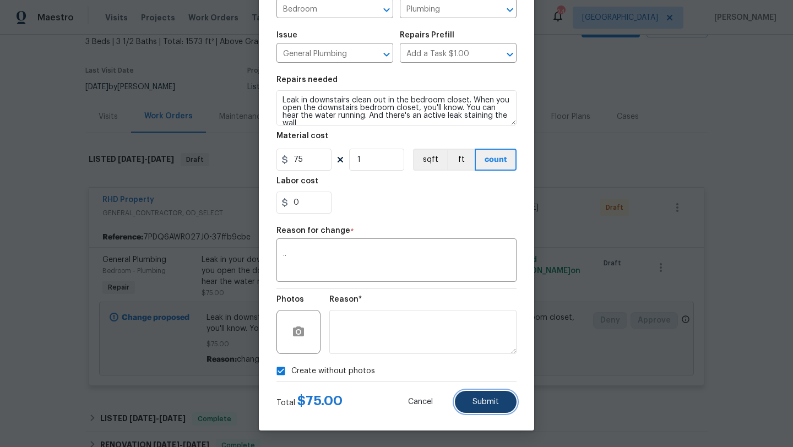
click at [472, 403] on button "Submit" at bounding box center [486, 402] width 62 height 22
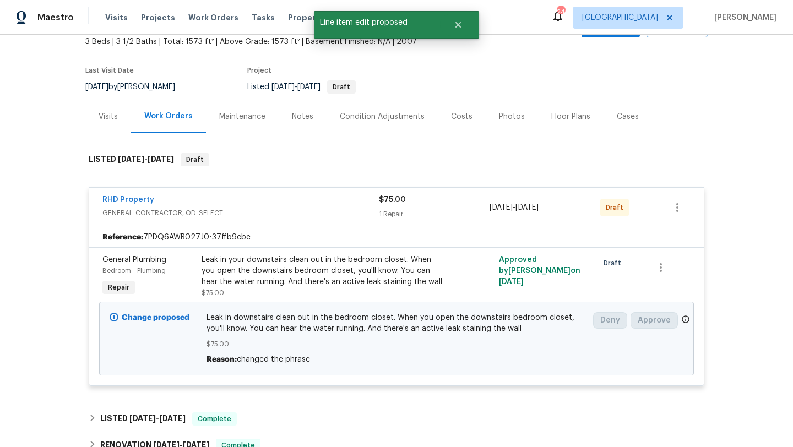
scroll to position [0, 0]
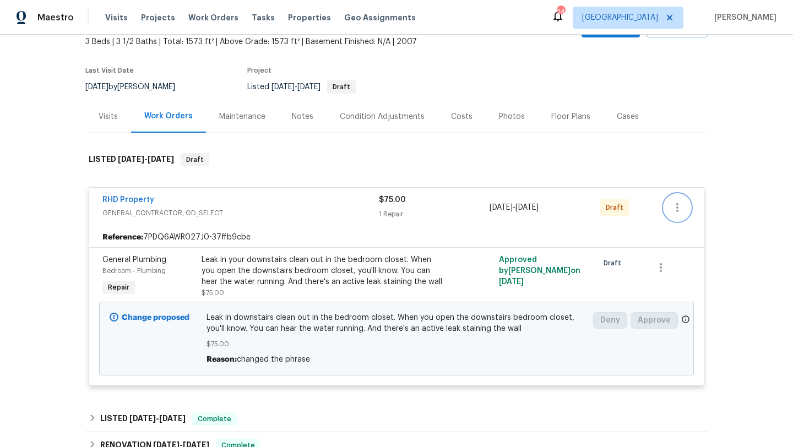
click at [670, 205] on button "button" at bounding box center [677, 207] width 26 height 26
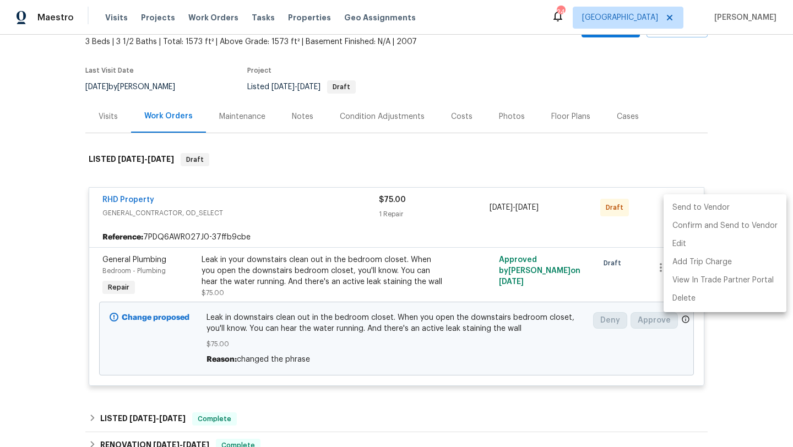
click at [670, 205] on li "Send to Vendor" at bounding box center [725, 208] width 123 height 18
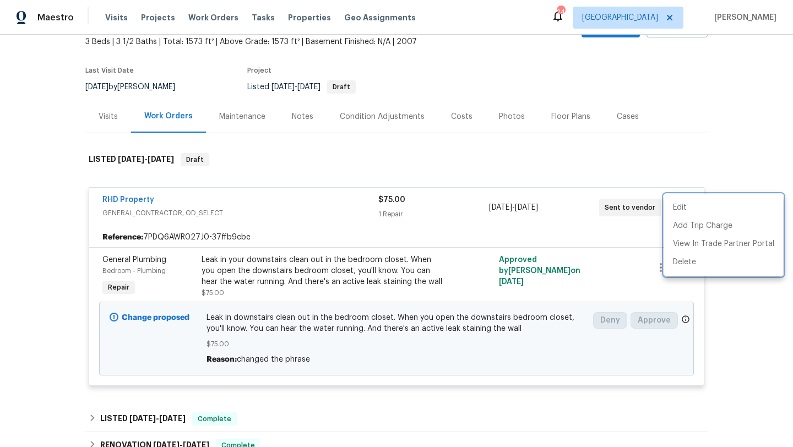
click at [647, 104] on div at bounding box center [396, 223] width 793 height 447
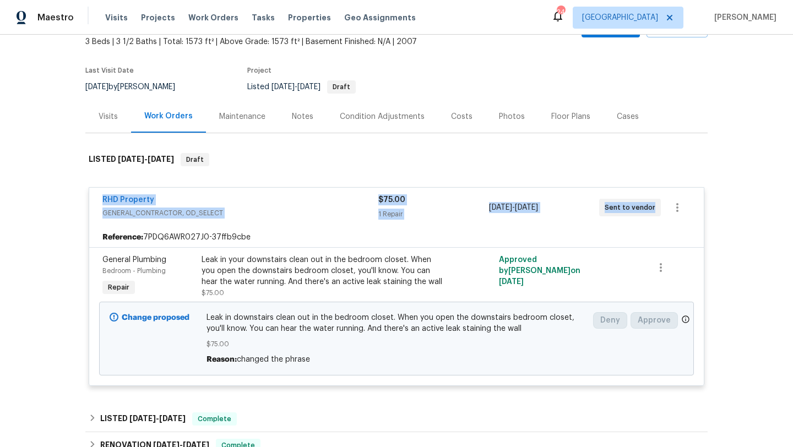
drag, startPoint x: 94, startPoint y: 198, endPoint x: 660, endPoint y: 222, distance: 566.8
click at [660, 225] on div "RHD Property GENERAL_CONTRACTOR, OD_SELECT $75.00 1 Repair 8/24/2025 - 8/27/202…" at bounding box center [396, 208] width 615 height 40
copy div "RHD Property GENERAL_CONTRACTOR, OD_SELECT $75.00 1 Repair 8/24/2025 - 8/27/202…"
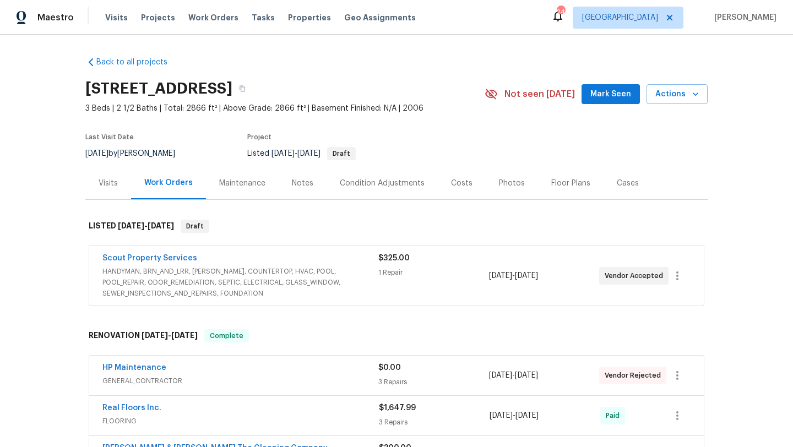
click at [161, 153] on div "8/15/2025 by Melissa Mossbrooks" at bounding box center [136, 153] width 103 height 13
copy div "8/15/2025 by Melissa Mossbrooks"
click at [256, 256] on div "Scout Property Services" at bounding box center [240, 259] width 276 height 13
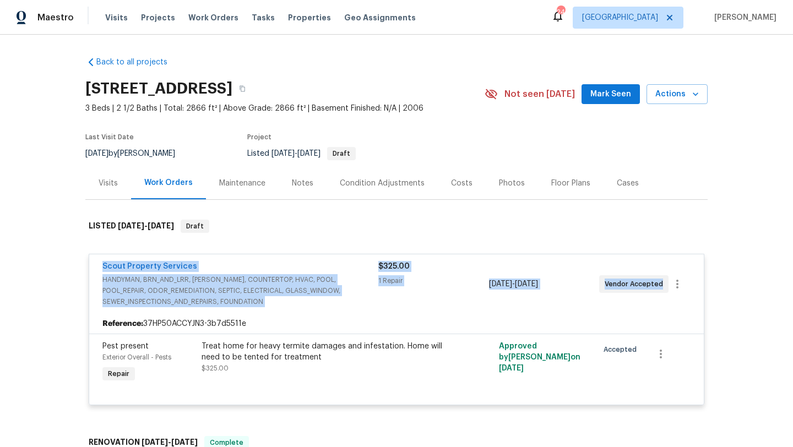
drag, startPoint x: 98, startPoint y: 262, endPoint x: 675, endPoint y: 268, distance: 577.4
click at [685, 269] on div "Scout Property Services HANDYMAN, BRN_AND_LRR, WELLS, COUNTERTOP, HVAC, POOL, P…" at bounding box center [396, 284] width 615 height 59
copy div "Scout Property Services HANDYMAN, BRN_AND_LRR, WELLS, COUNTERTOP, HVAC, POOL, P…"
click at [0, 305] on div "Back to all projects 12330 Deersong Dr, Jacksonville, FL 32218 3 Beds | 2 1/2 B…" at bounding box center [396, 241] width 793 height 413
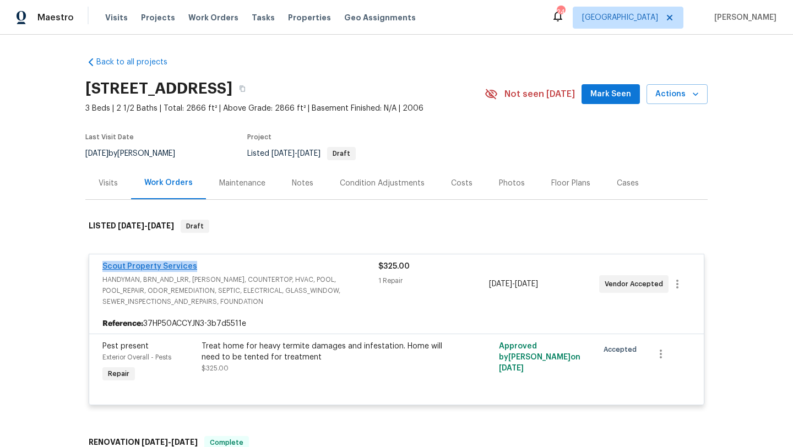
drag, startPoint x: 198, startPoint y: 268, endPoint x: 102, endPoint y: 270, distance: 95.9
click at [102, 270] on div "Scout Property Services" at bounding box center [240, 267] width 276 height 13
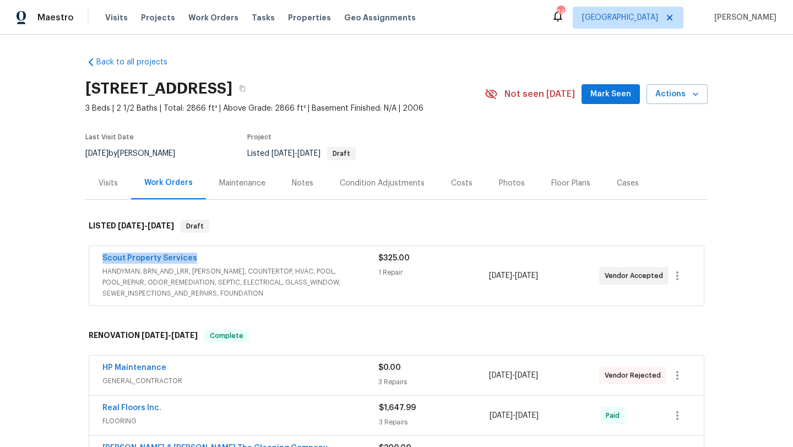
copy link "Scout Property Services"
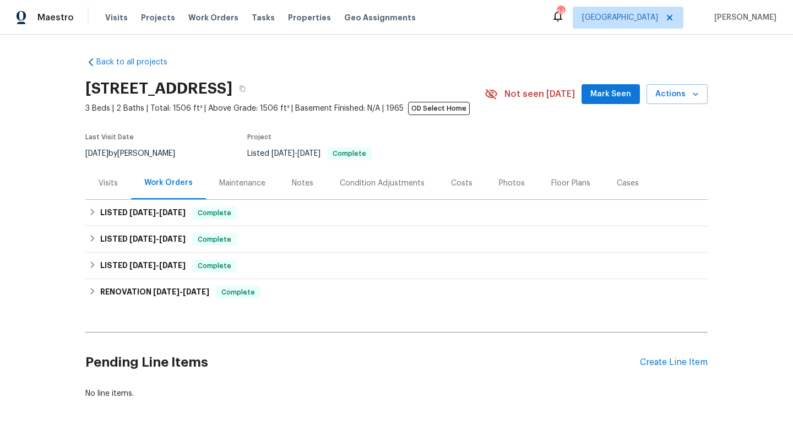
click at [159, 148] on div "[DATE] by [PERSON_NAME]" at bounding box center [136, 153] width 103 height 13
copy div "[DATE] by [PERSON_NAME]"
click at [112, 189] on div "Visits" at bounding box center [108, 183] width 46 height 33
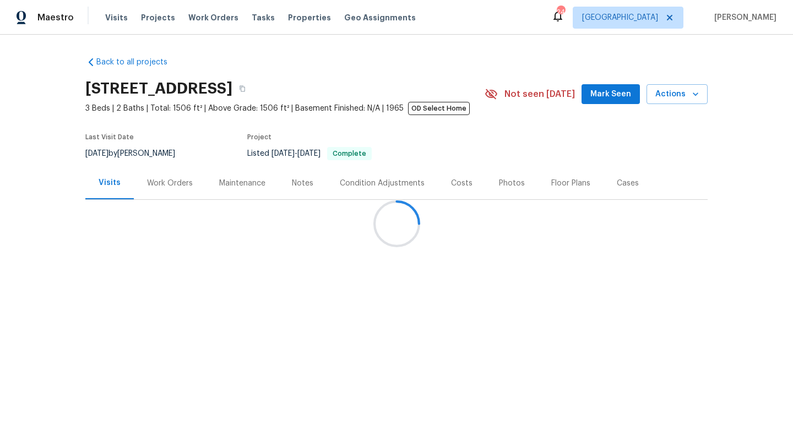
click at [144, 188] on div at bounding box center [396, 223] width 793 height 447
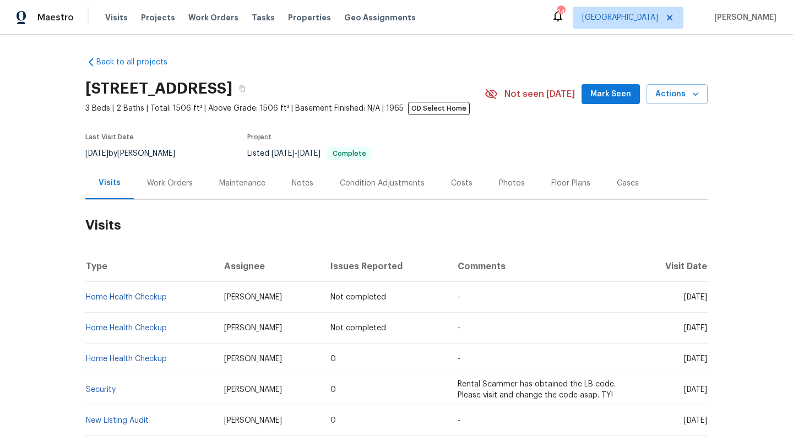
click at [147, 188] on div "Work Orders" at bounding box center [170, 183] width 46 height 11
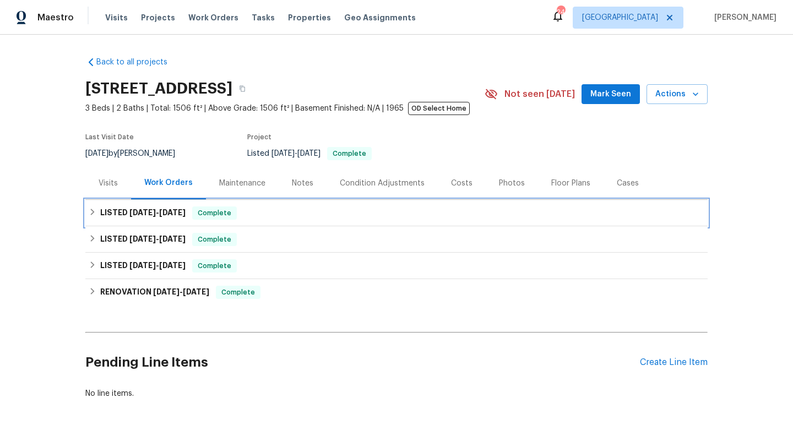
click at [136, 206] on div "LISTED [DATE] - [DATE] Complete" at bounding box center [396, 213] width 622 height 26
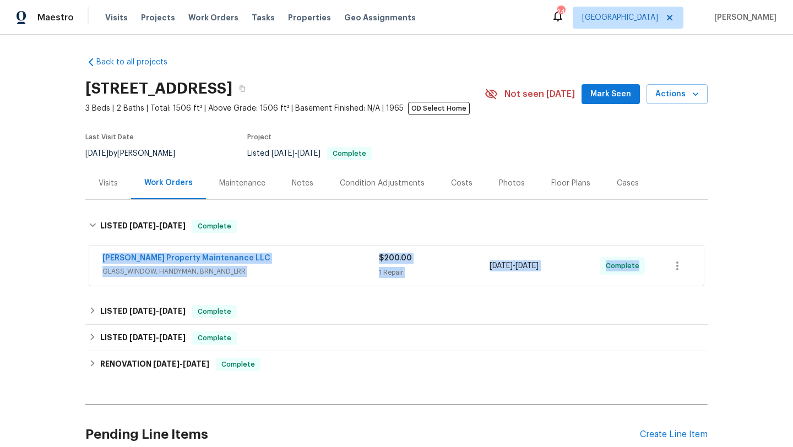
drag, startPoint x: 96, startPoint y: 257, endPoint x: 650, endPoint y: 258, distance: 553.6
click at [657, 261] on div "[PERSON_NAME] Property Maintenance LLC GLASS_WINDOW, HANDYMAN, BRN_AND_LRR $200…" at bounding box center [396, 266] width 615 height 40
copy div "[PERSON_NAME] Property Maintenance LLC GLASS_WINDOW, HANDYMAN, BRN_AND_LRR $200…"
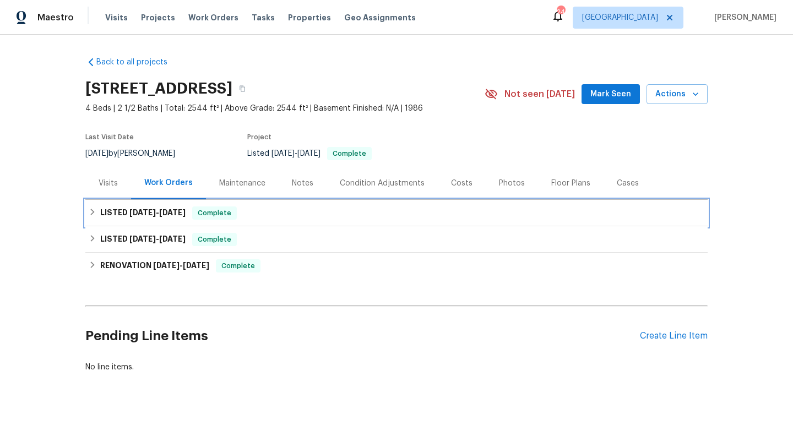
click at [133, 213] on span "[DATE]" at bounding box center [142, 213] width 26 height 8
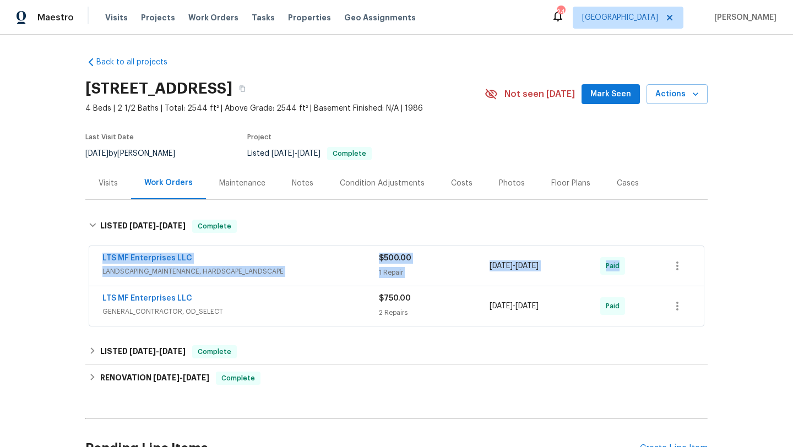
drag, startPoint x: 96, startPoint y: 257, endPoint x: 622, endPoint y: 273, distance: 525.8
click at [622, 273] on div "LTS MF Enterprises LLC LANDSCAPING_MAINTENANCE, HARDSCAPE_LANDSCAPE $500.00 1 R…" at bounding box center [396, 266] width 615 height 40
copy div "LTS MF Enterprises LLC LANDSCAPING_MAINTENANCE, HARDSCAPE_LANDSCAPE $500.00 1 R…"
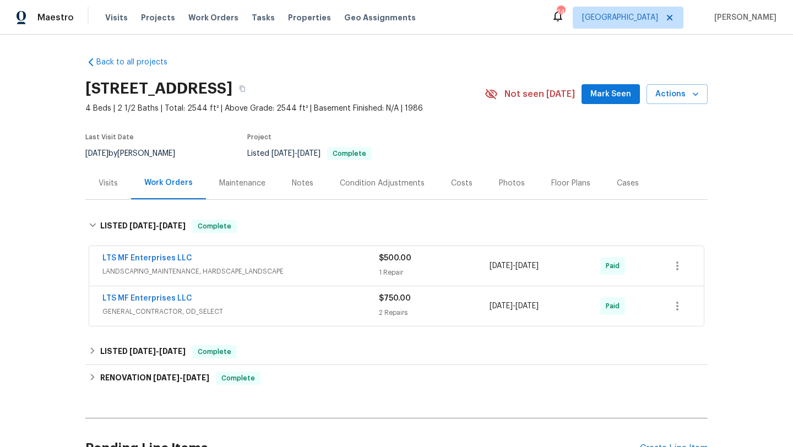
click at [254, 263] on div "LTS MF Enterprises LLC" at bounding box center [240, 259] width 277 height 13
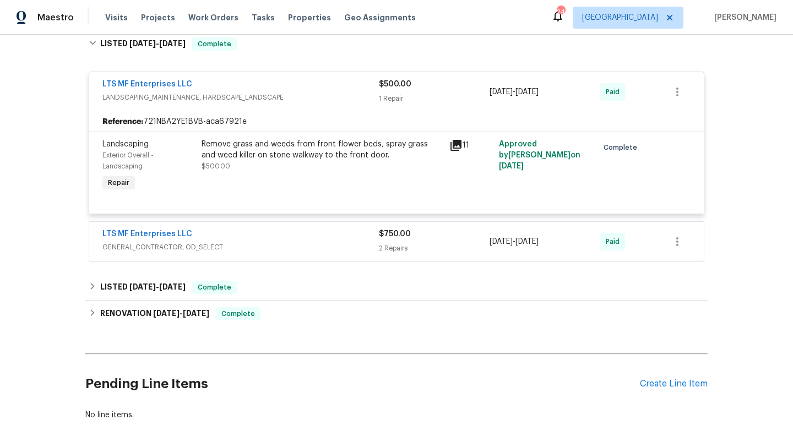
scroll to position [183, 0]
click at [272, 236] on div "LTS MF Enterprises LLC" at bounding box center [240, 234] width 277 height 13
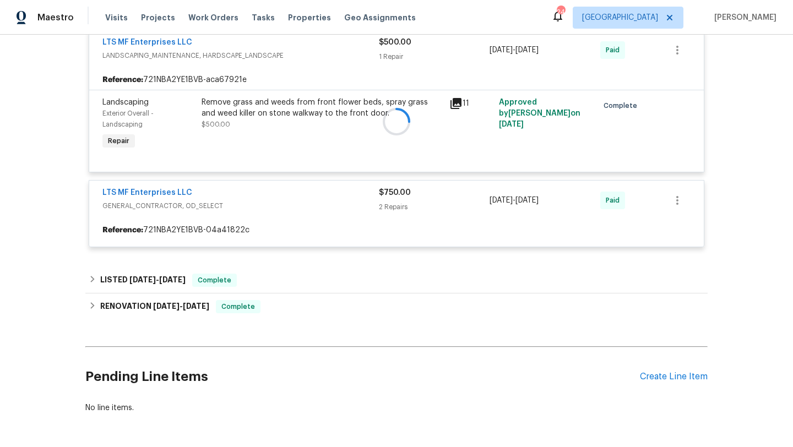
scroll to position [266, 0]
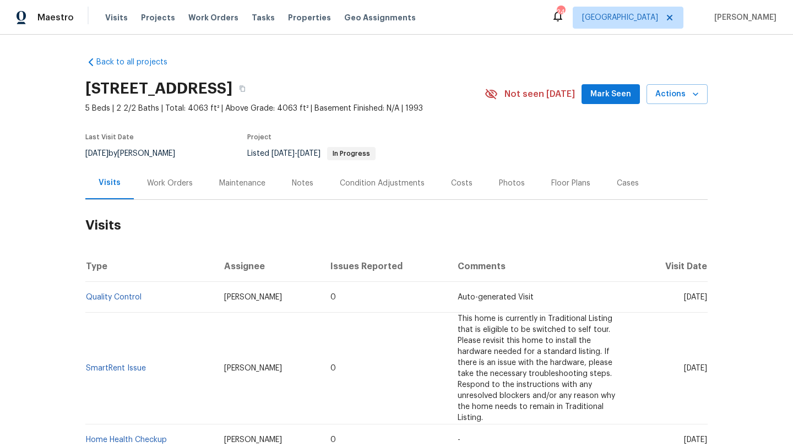
click at [188, 182] on div "Work Orders" at bounding box center [170, 183] width 46 height 11
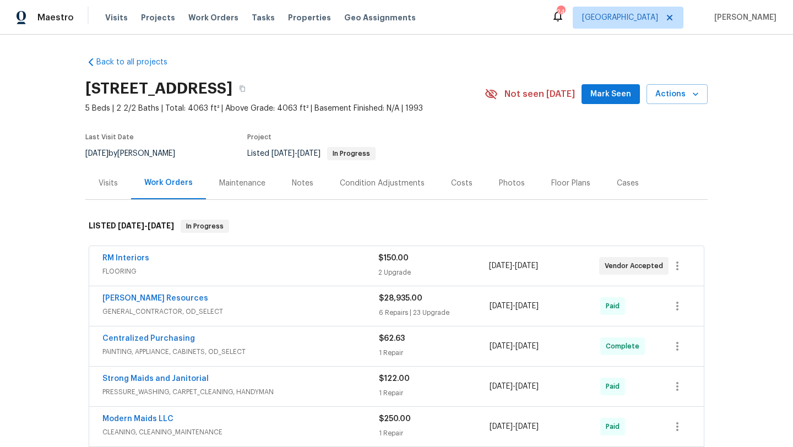
click at [264, 268] on span "FLOORING" at bounding box center [240, 271] width 276 height 11
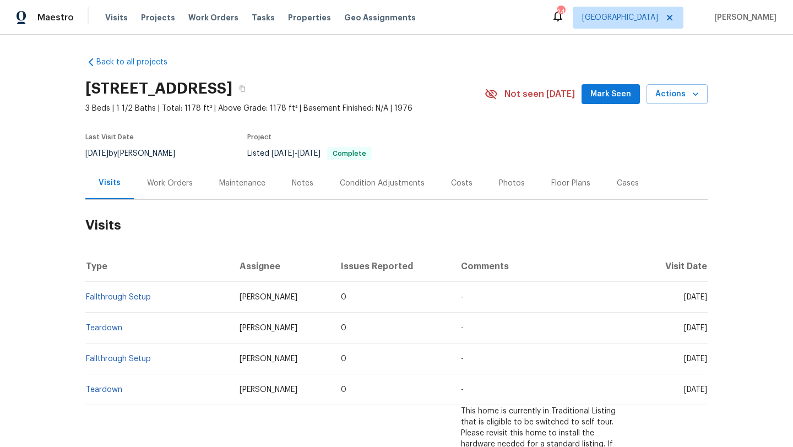
click at [122, 150] on div "[DATE] by [PERSON_NAME]" at bounding box center [136, 153] width 103 height 13
copy div "[DATE] by [PERSON_NAME]"
click at [180, 164] on div "Last Visit Date [DATE] by [PERSON_NAME] Project Listed [DATE] - [DATE] Complete" at bounding box center [271, 147] width 373 height 40
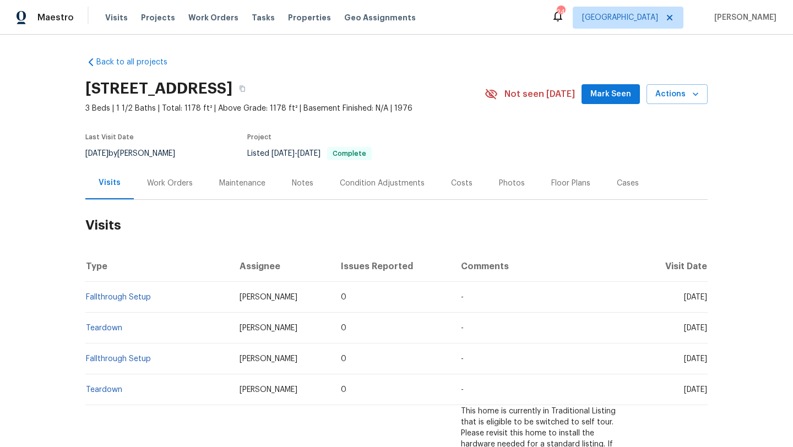
click at [168, 185] on div "Work Orders" at bounding box center [170, 183] width 46 height 11
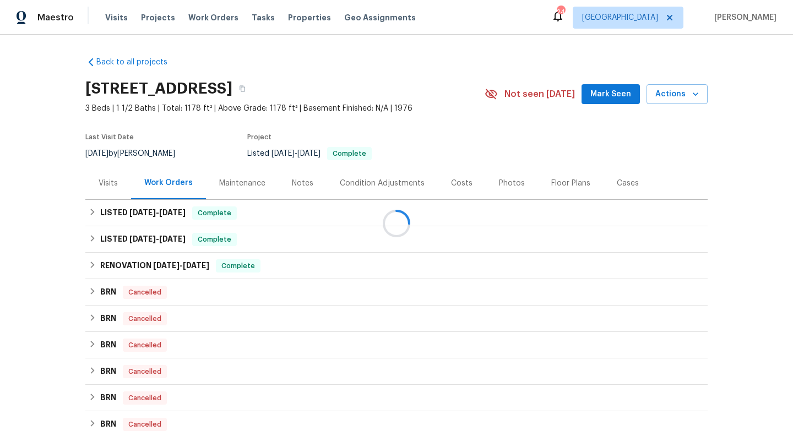
click at [132, 215] on div at bounding box center [396, 223] width 793 height 447
click at [132, 215] on span "[DATE]" at bounding box center [142, 213] width 26 height 8
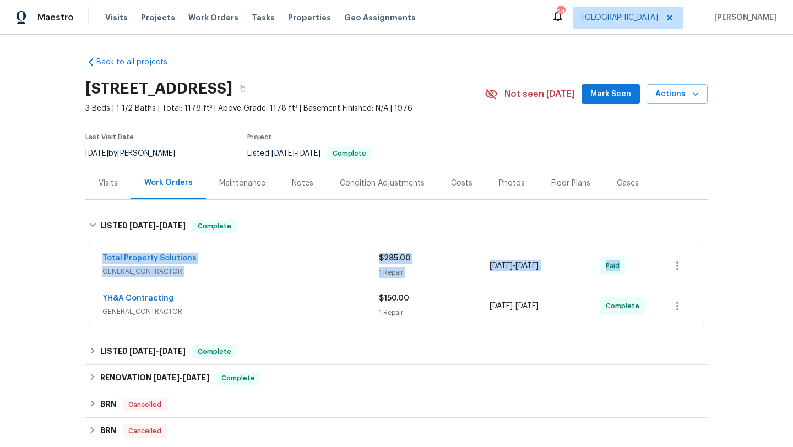
drag, startPoint x: 97, startPoint y: 255, endPoint x: 662, endPoint y: 273, distance: 565.5
click at [662, 273] on div "Total Property Solutions GENERAL_CONTRACTOR $285.00 1 Repair 7/7/2025 - 7/12/20…" at bounding box center [396, 266] width 615 height 40
copy div "Total Property Solutions GENERAL_CONTRACTOR $285.00 1 Repair 7/7/2025 - 7/12/20…"
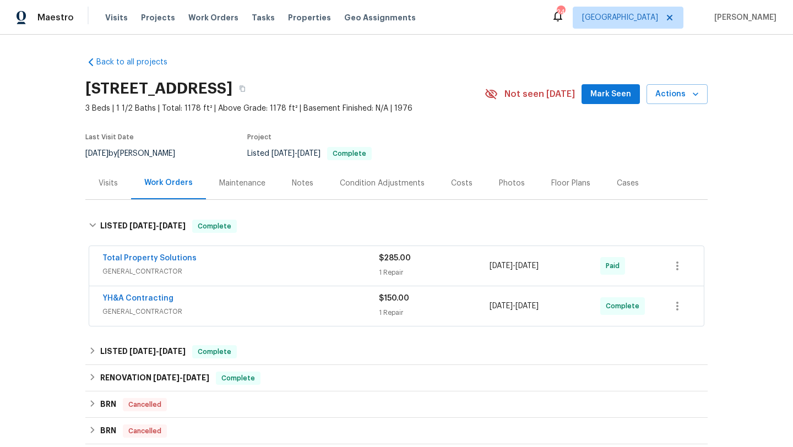
click at [112, 186] on div "Visits" at bounding box center [108, 183] width 19 height 11
